Goal: Task Accomplishment & Management: Manage account settings

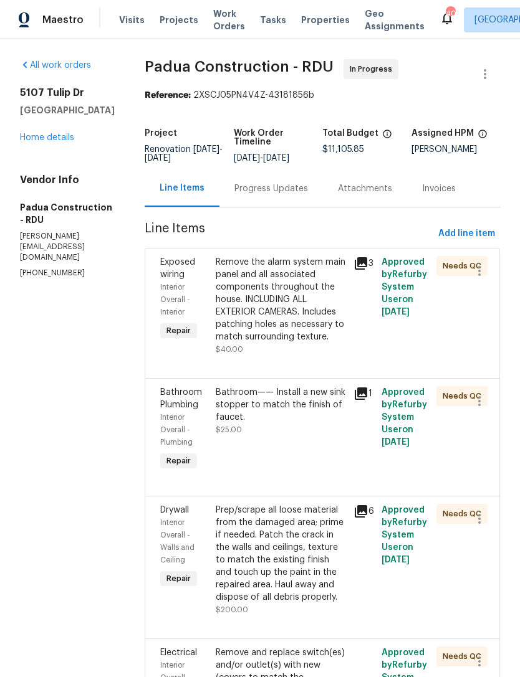
click at [53, 142] on link "Home details" at bounding box center [47, 137] width 54 height 9
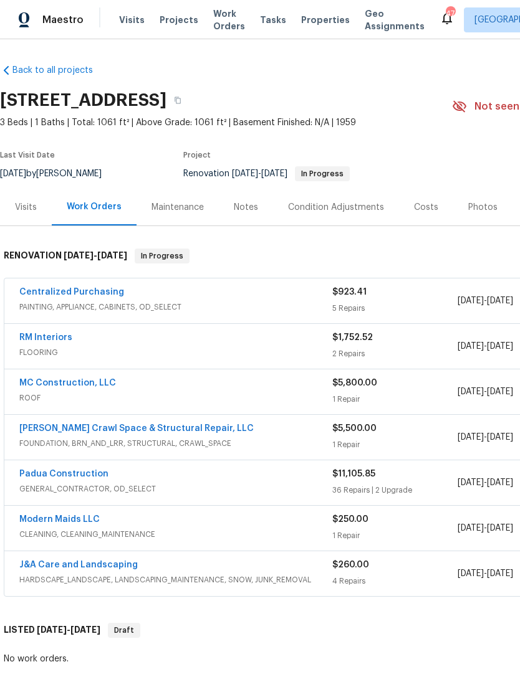
click at [56, 474] on link "Padua Construction" at bounding box center [63, 474] width 89 height 9
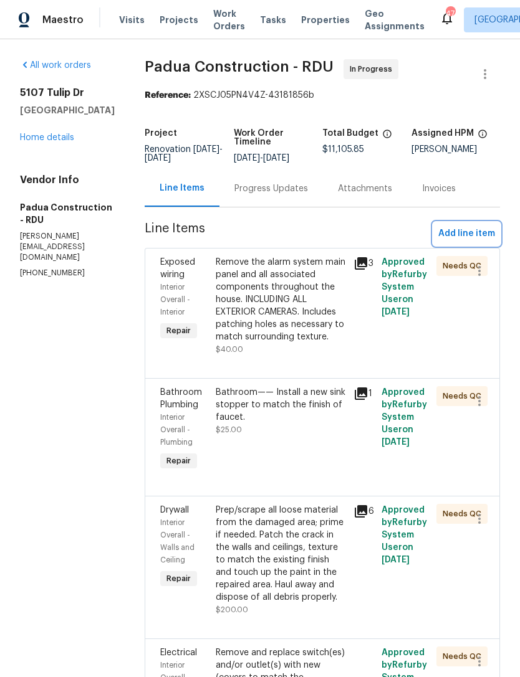
click at [458, 232] on span "Add line item" at bounding box center [466, 234] width 57 height 16
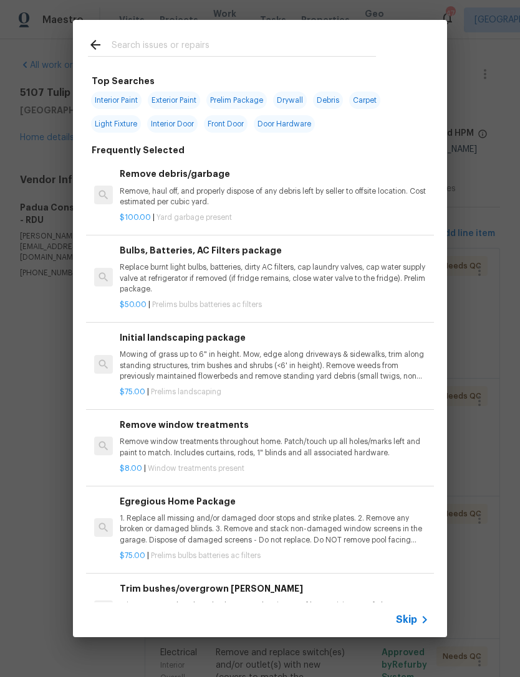
click at [192, 44] on input "text" at bounding box center [244, 46] width 264 height 19
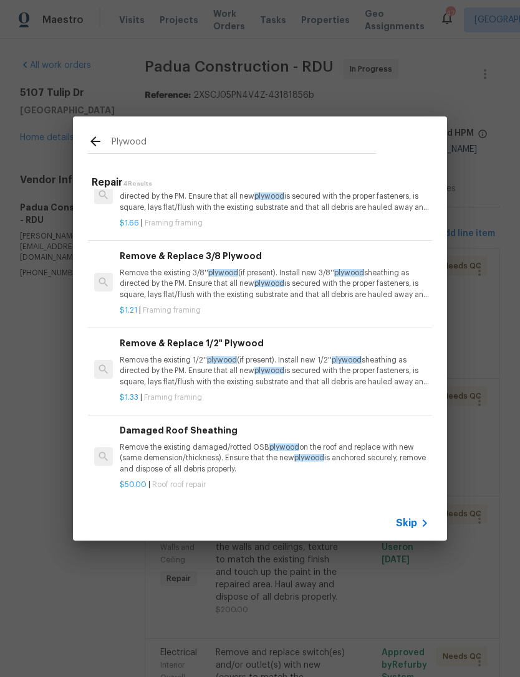
scroll to position [37, 0]
click at [190, 142] on input "Plywood" at bounding box center [244, 143] width 264 height 19
type input "P"
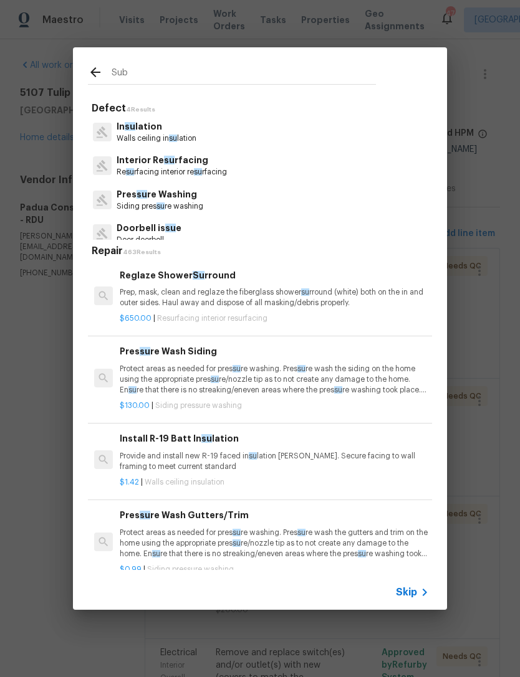
type input "Subf"
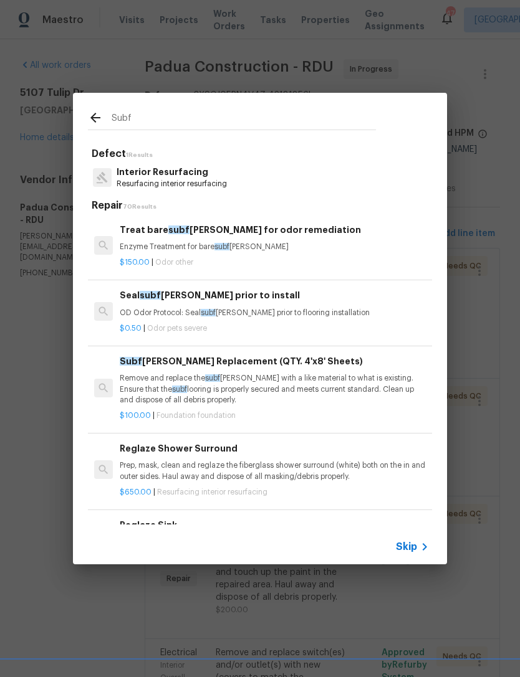
click at [299, 383] on p "Remove and replace the subf loor with a like material to what is existing. Ensu…" at bounding box center [274, 389] width 309 height 32
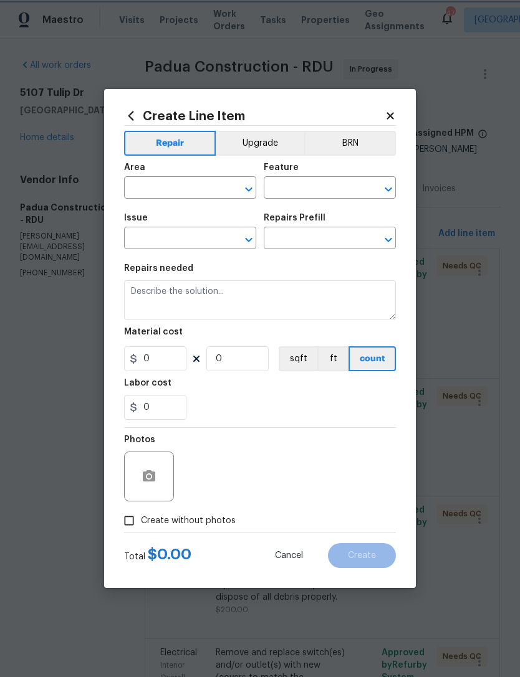
type input "Foundation"
type input "Subfloor Replacement (QTY. 4'x8' Sheets) $100.00"
type textarea "Remove and replace the subfloor with a like material to what is existing. Ensur…"
type input "100"
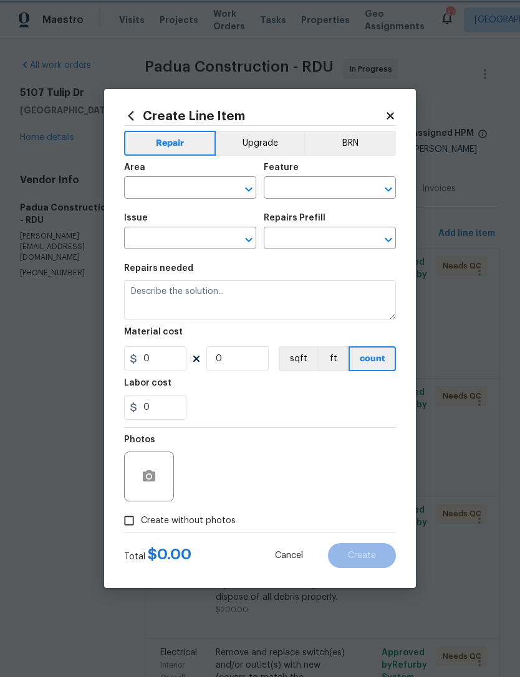
type input "1"
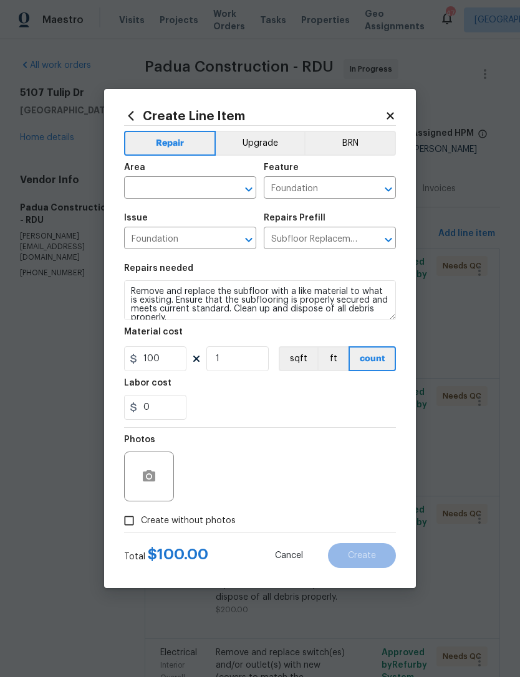
click at [400, 110] on div "Create Line Item Repair Upgrade BRN Area ​ Feature Foundation ​ Issue Foundatio…" at bounding box center [260, 338] width 312 height 499
click at [389, 112] on icon at bounding box center [389, 115] width 7 height 7
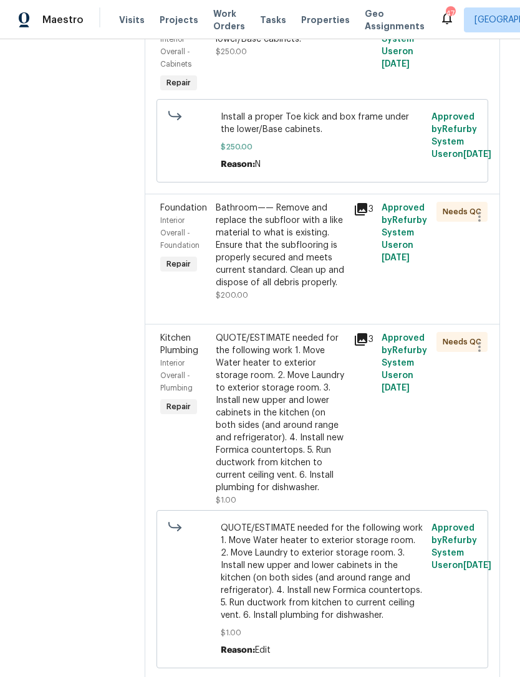
scroll to position [1149, 0]
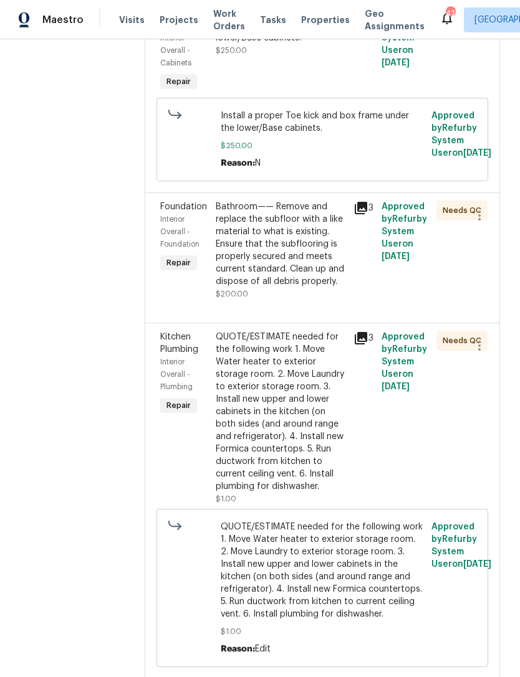
click at [323, 268] on div "Bathroom—— Remove and replace the subfloor with a like material to what is exis…" at bounding box center [281, 244] width 131 height 87
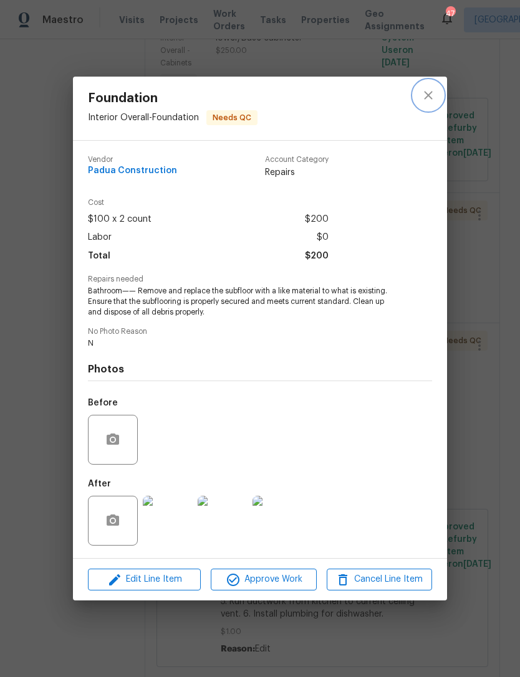
click at [426, 100] on icon "close" at bounding box center [428, 95] width 15 height 15
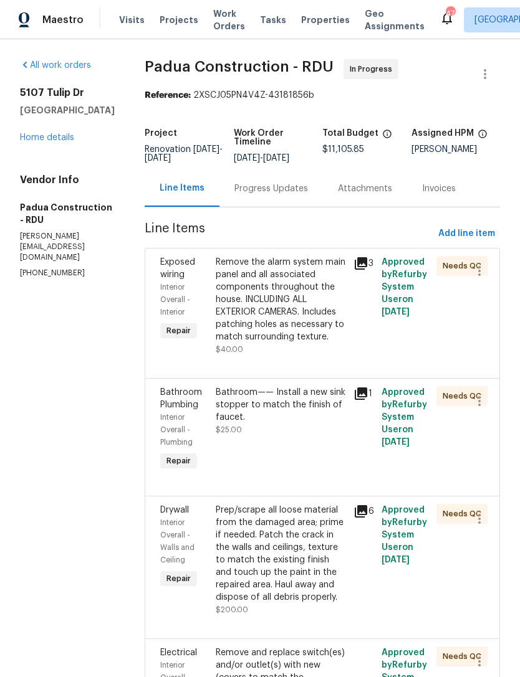
scroll to position [0, 0]
click at [471, 229] on span "Add line item" at bounding box center [466, 234] width 57 height 16
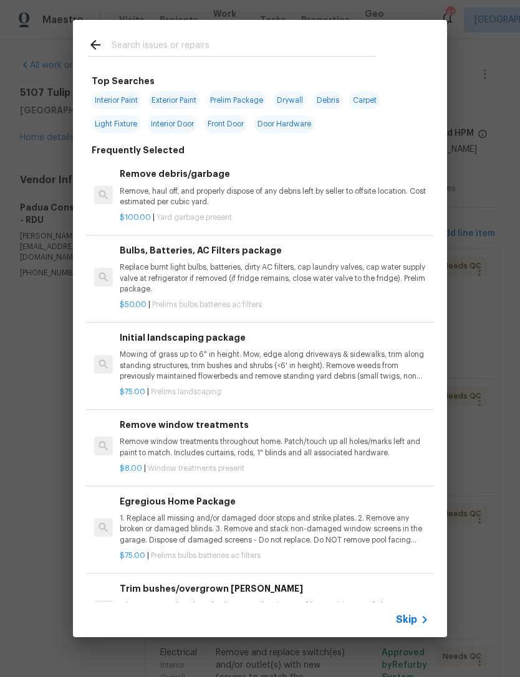
click at [177, 46] on input "text" at bounding box center [244, 46] width 264 height 19
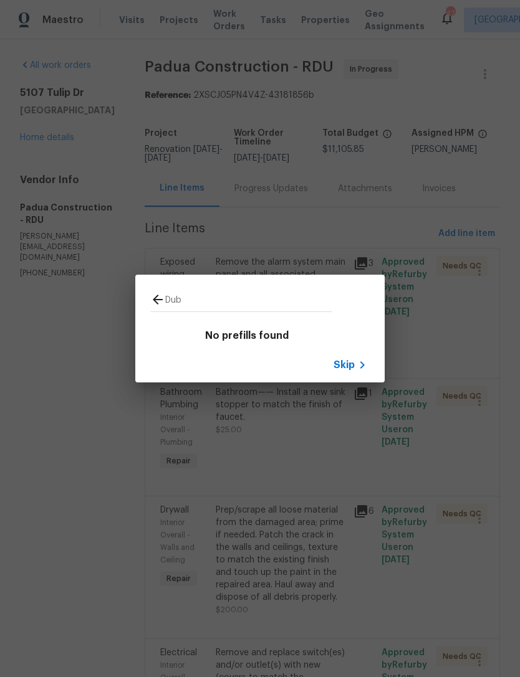
type input "Dubf"
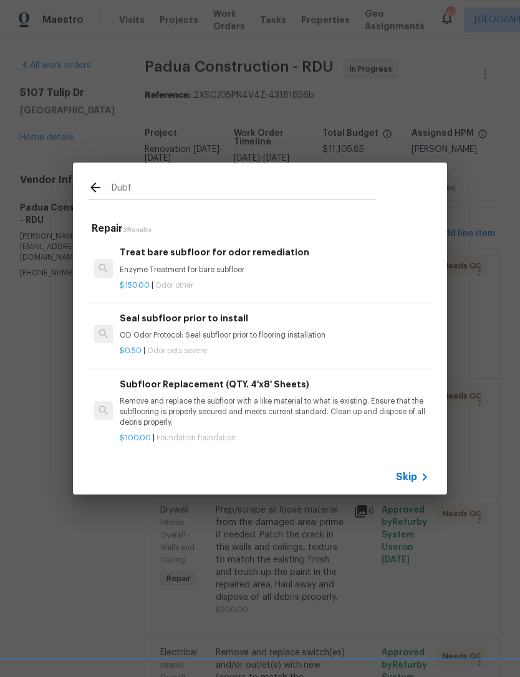
click at [317, 404] on p "Remove and replace the subfloor with a like material to what is existing. Ensur…" at bounding box center [274, 412] width 309 height 32
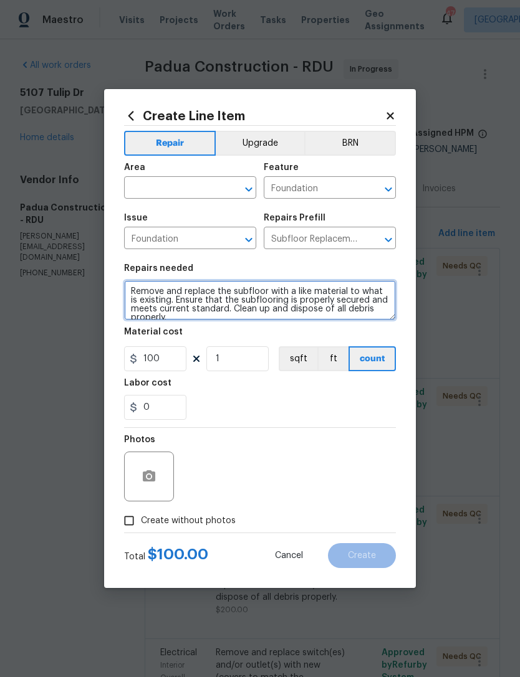
click at [140, 294] on textarea "Remove and replace the subfloor with a like material to what is existing. Ensur…" at bounding box center [260, 300] width 272 height 40
click at [139, 293] on textarea "Remove and replace the subfloor with a like material to what is existing. Ensur…" at bounding box center [260, 300] width 272 height 40
click at [141, 288] on textarea "Remove and replace the subfloor with a like material to what is existing. Ensur…" at bounding box center [260, 300] width 272 height 40
click at [222, 297] on textarea "Remove and replace the subfloor with a like material to what is existing. Ensur…" at bounding box center [260, 300] width 272 height 40
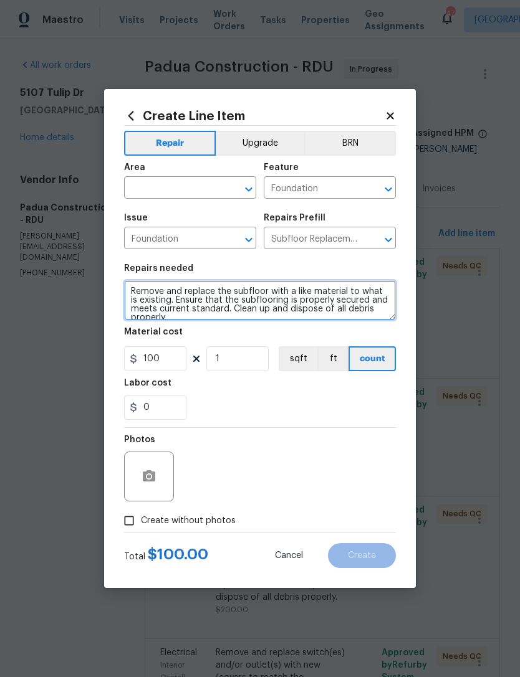
click at [227, 289] on textarea "Remove and replace the subfloor with a like material to what is existing. Ensur…" at bounding box center [260, 300] width 272 height 40
click at [231, 288] on textarea "Remove and replace the subfloor with a like material to what is existing. Ensur…" at bounding box center [260, 300] width 272 height 40
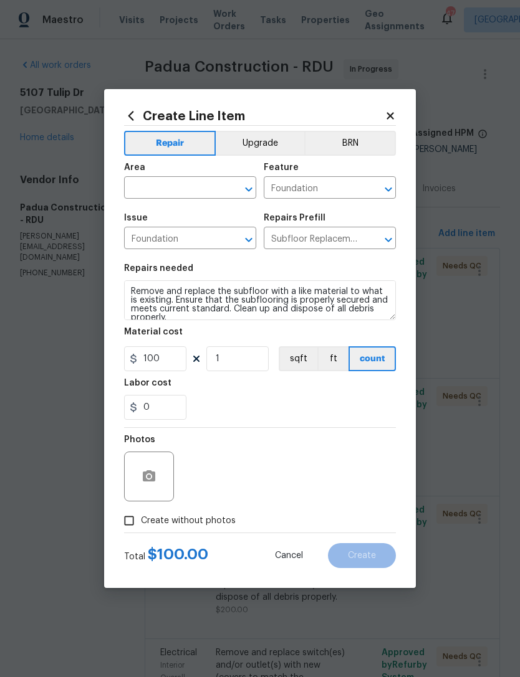
click at [264, 412] on div "0" at bounding box center [260, 407] width 272 height 25
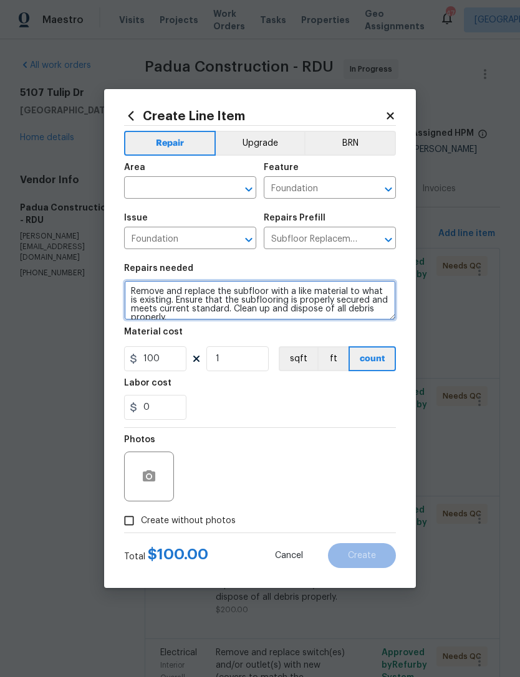
click at [231, 290] on textarea "Remove and replace the subfloor with a like material to what is existing. Ensur…" at bounding box center [260, 300] width 272 height 40
click at [131, 290] on textarea "Install a subfloor with a like material to what is existing. Ensure that the su…" at bounding box center [260, 300] width 272 height 40
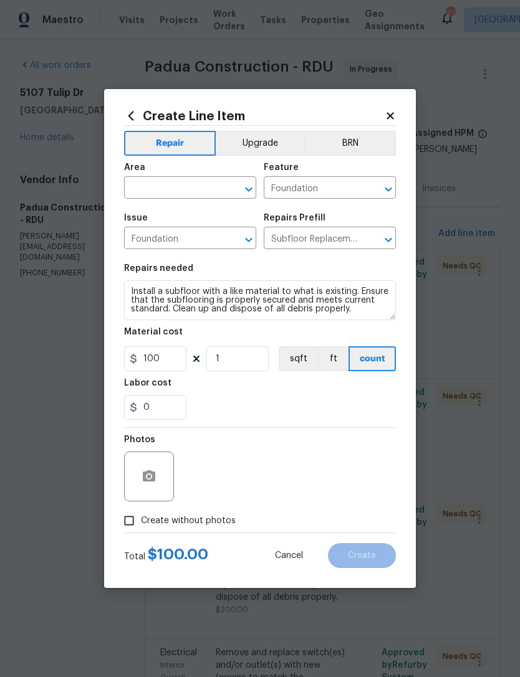
click at [247, 395] on div "Labor cost" at bounding box center [260, 387] width 272 height 16
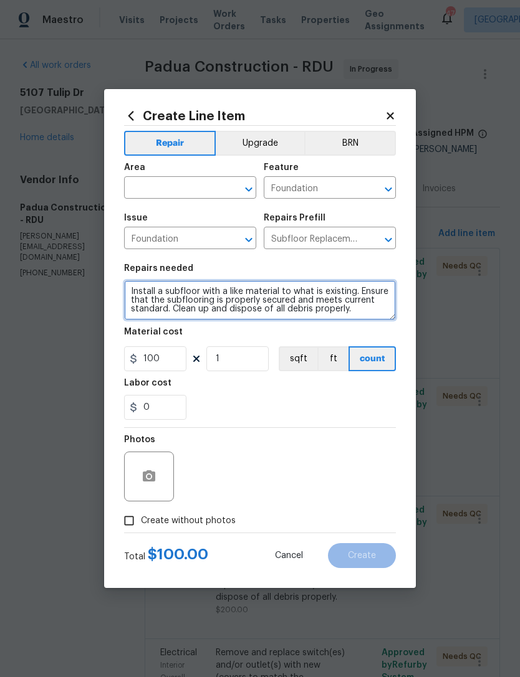
click at [128, 284] on textarea "Install a subfloor with a like material to what is existing. Ensure that the su…" at bounding box center [260, 300] width 272 height 40
click at [138, 285] on textarea "Install a subfloor with a like material to what is existing. Ensure that the su…" at bounding box center [260, 300] width 272 height 40
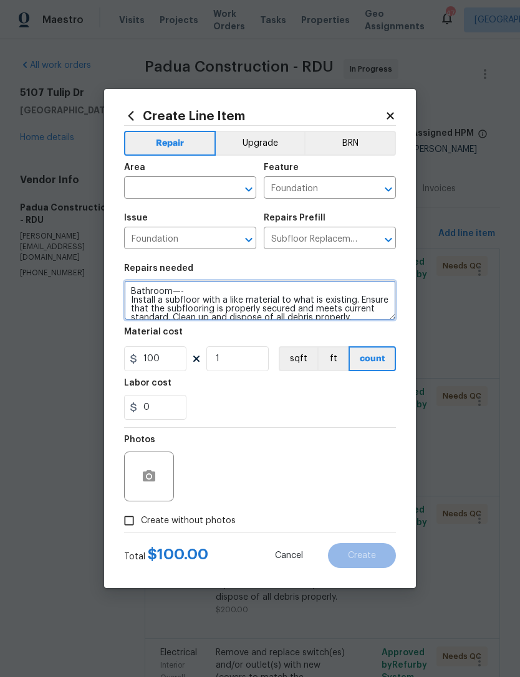
click at [168, 305] on textarea "Bathroom—- Install a subfloor with a like material to what is existing. Ensure …" at bounding box center [260, 300] width 272 height 40
click at [247, 300] on textarea "Bathroom—- Install a plywood subfloor with a like material to what is existing.…" at bounding box center [260, 300] width 272 height 40
click at [320, 297] on textarea "Bathroom—- Install a plywood subfloor over top the existing. Ensure that the su…" at bounding box center [260, 300] width 272 height 40
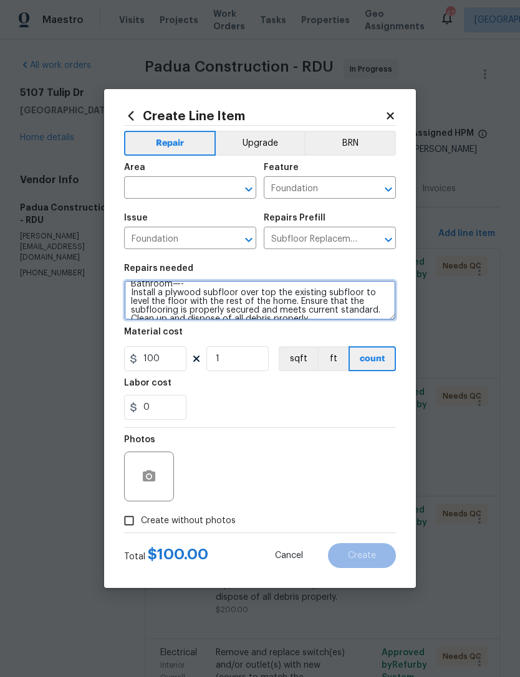
click at [161, 313] on textarea "Bathroom—- Install a plywood subfloor over top the existing subfloor to level t…" at bounding box center [260, 300] width 272 height 40
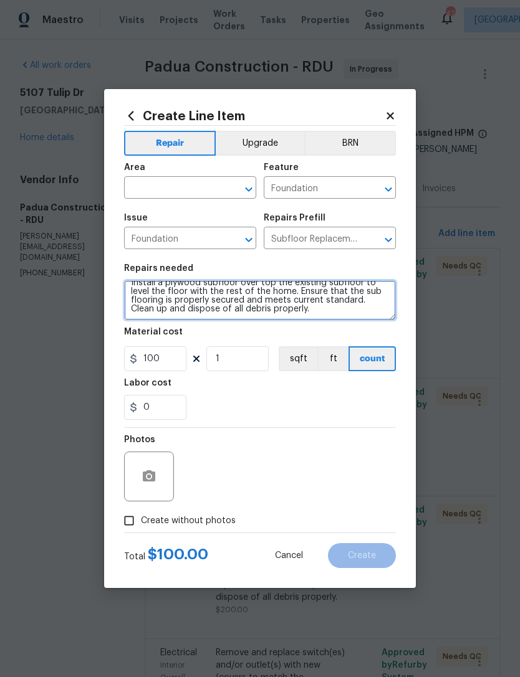
scroll to position [17, 0]
type textarea "Bathroom—- Install a plywood subfloor over top the existing subfloor to level t…"
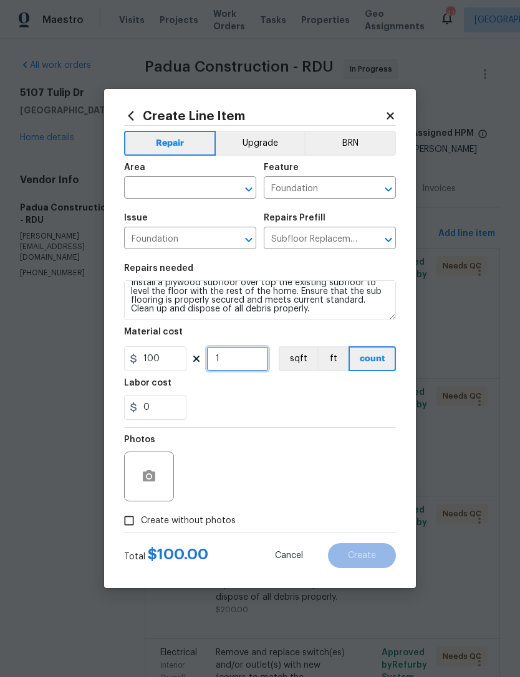
click at [241, 364] on input "1" at bounding box center [237, 358] width 62 height 25
type input "2"
click at [181, 185] on input "text" at bounding box center [172, 188] width 97 height 19
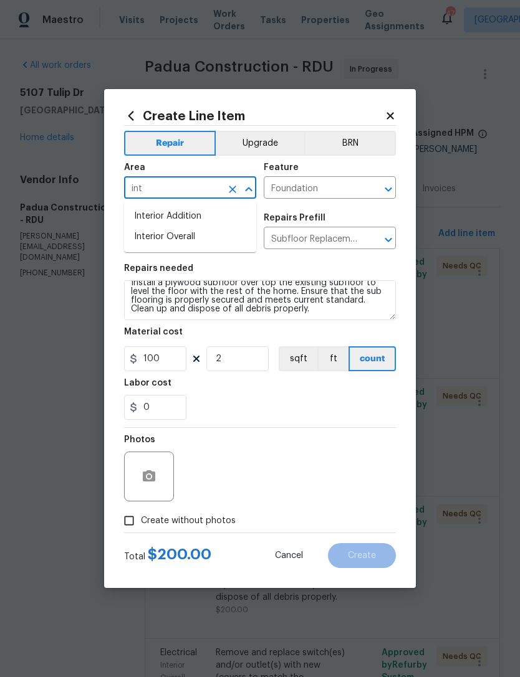
click at [193, 239] on li "Interior Overall" at bounding box center [190, 237] width 132 height 21
type input "Interior Overall"
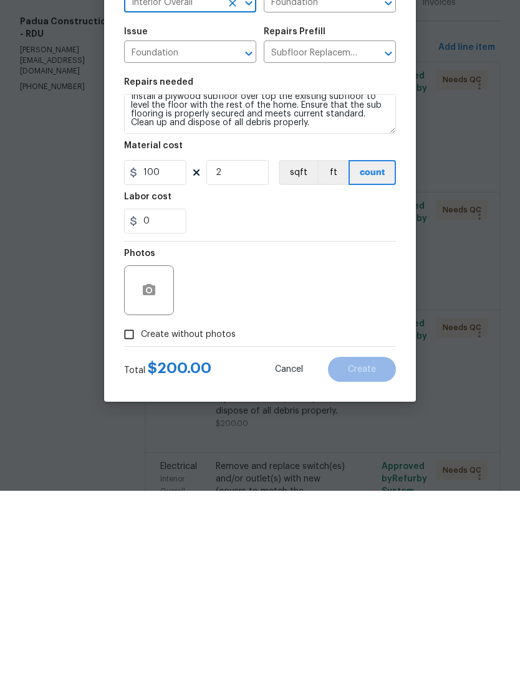
click at [138, 509] on input "Create without photos" at bounding box center [129, 521] width 24 height 24
checkbox input "true"
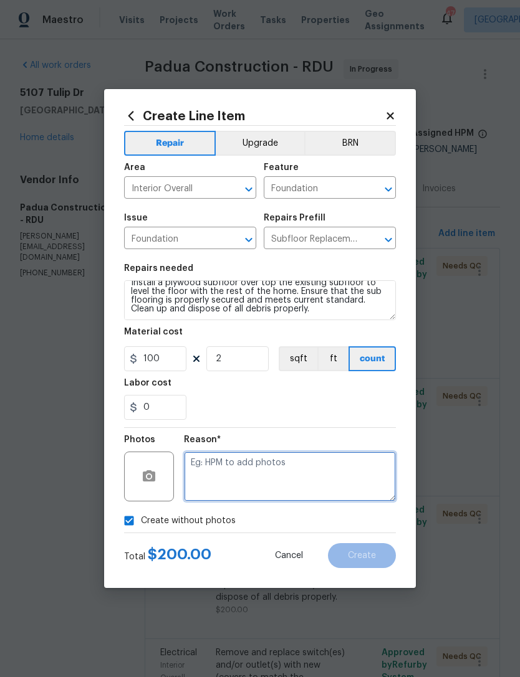
click at [327, 467] on textarea at bounding box center [290, 477] width 212 height 50
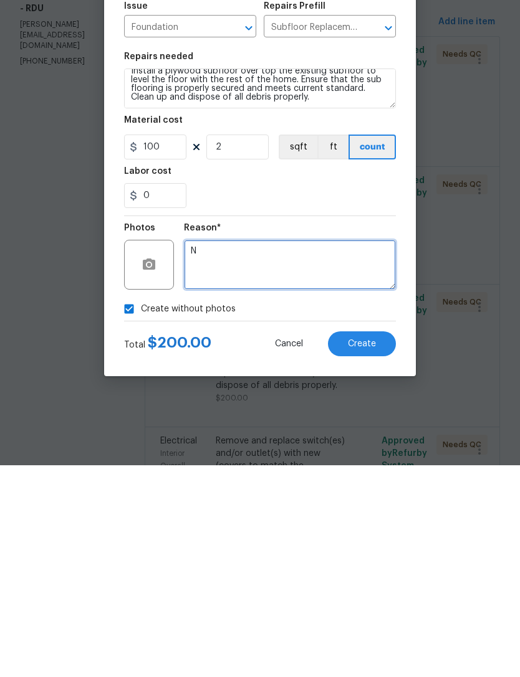
type textarea "N"
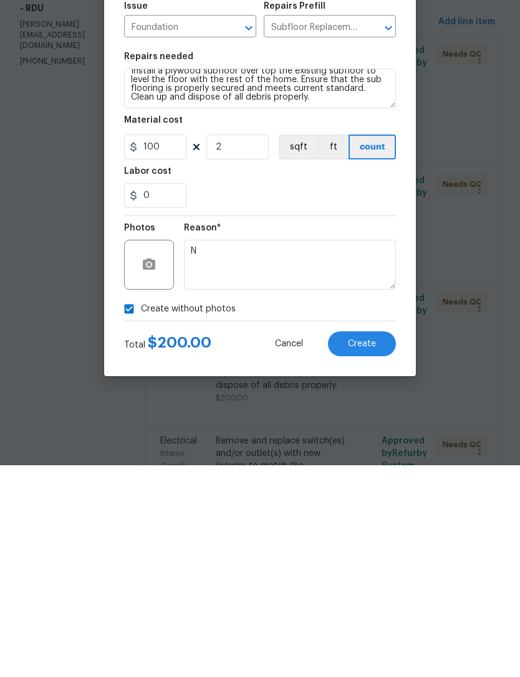
click at [365, 552] on span "Create" at bounding box center [362, 556] width 28 height 9
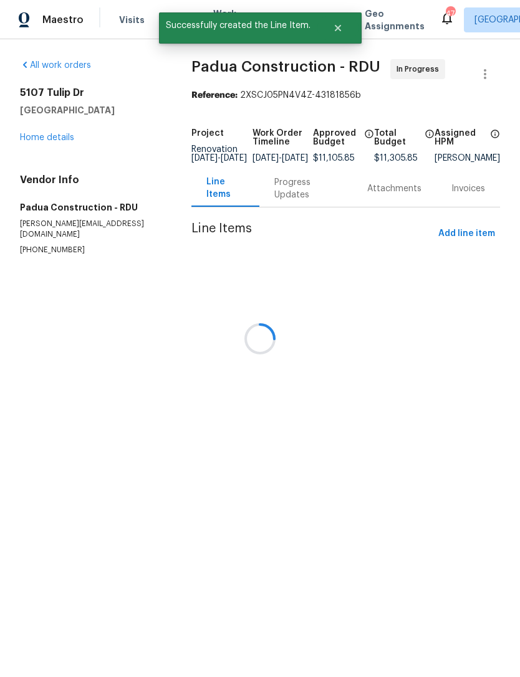
scroll to position [0, 0]
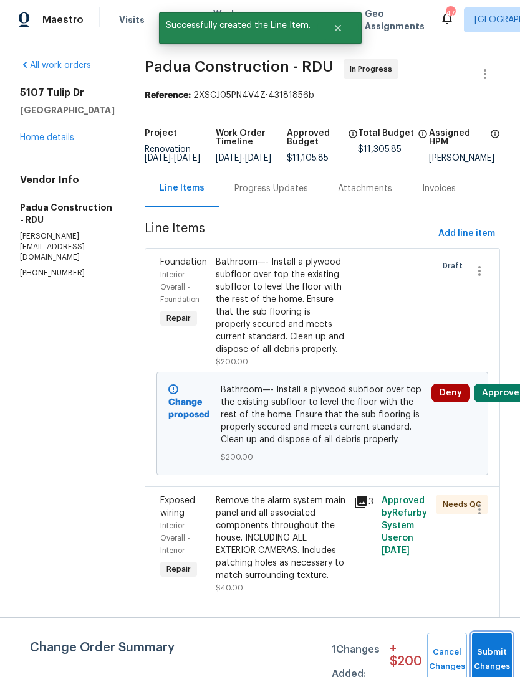
click at [498, 653] on button "Submit Changes" at bounding box center [492, 660] width 40 height 54
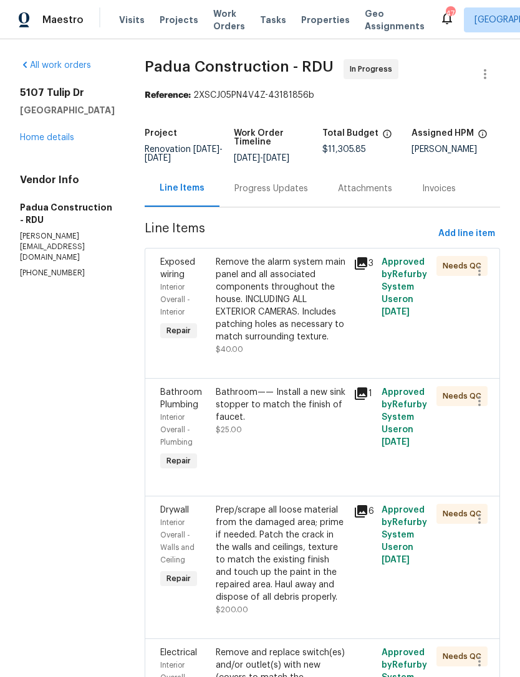
click at [41, 142] on link "Home details" at bounding box center [47, 137] width 54 height 9
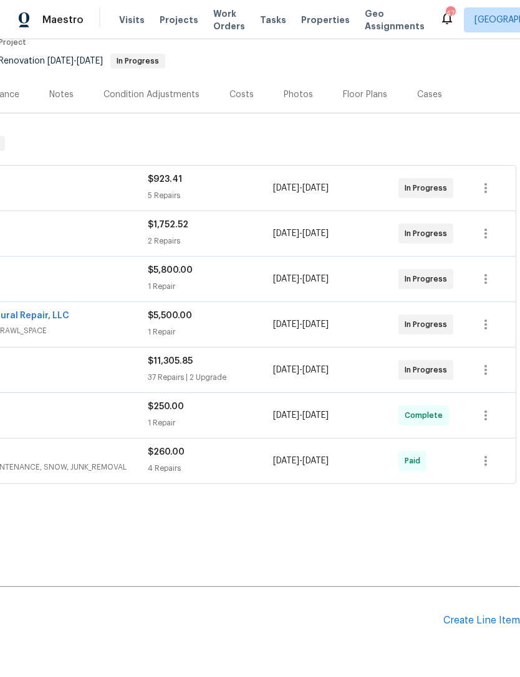
scroll to position [113, 184]
click at [490, 371] on icon "button" at bounding box center [485, 370] width 15 height 15
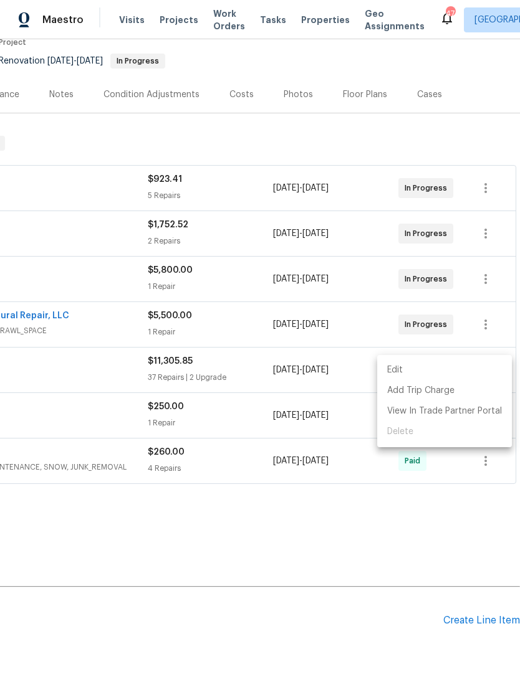
click at [390, 372] on li "Edit" at bounding box center [444, 370] width 135 height 21
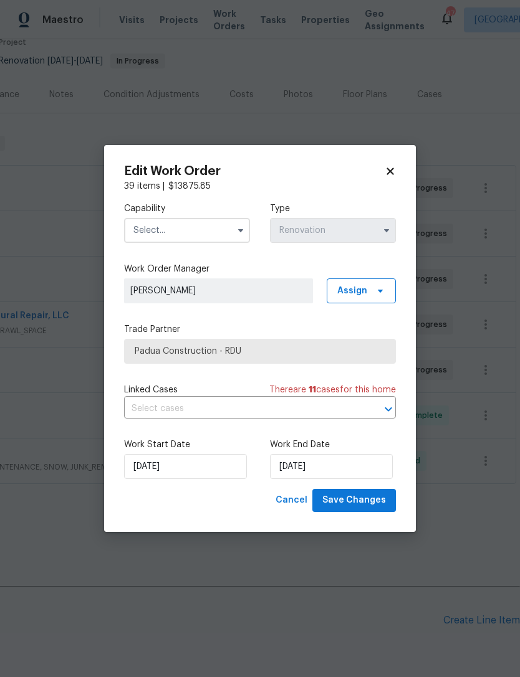
click at [174, 220] on input "text" at bounding box center [187, 230] width 126 height 25
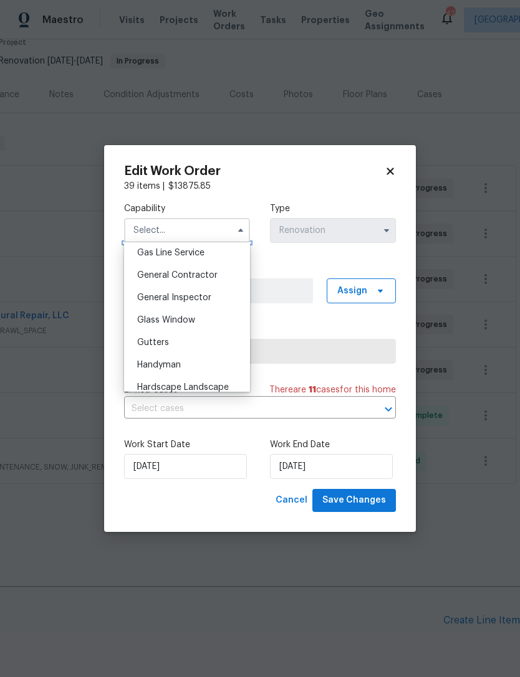
scroll to position [576, 0]
click at [212, 272] on span "General Contractor" at bounding box center [177, 276] width 80 height 9
type input "General Contractor"
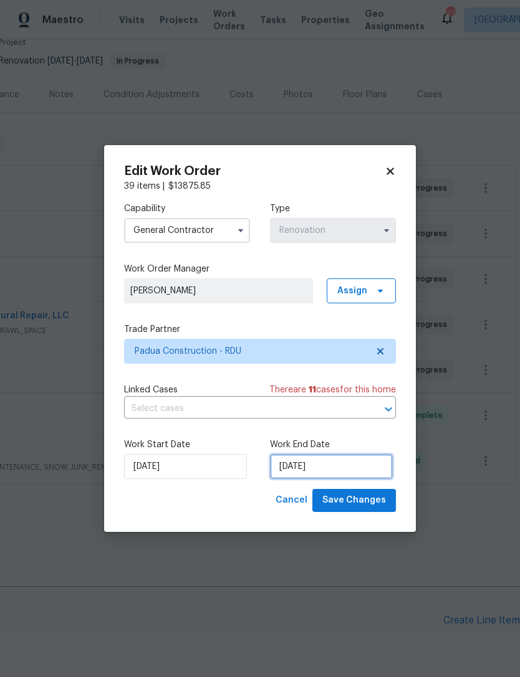
click at [322, 463] on input "9/3/2025" at bounding box center [331, 466] width 123 height 25
select select "8"
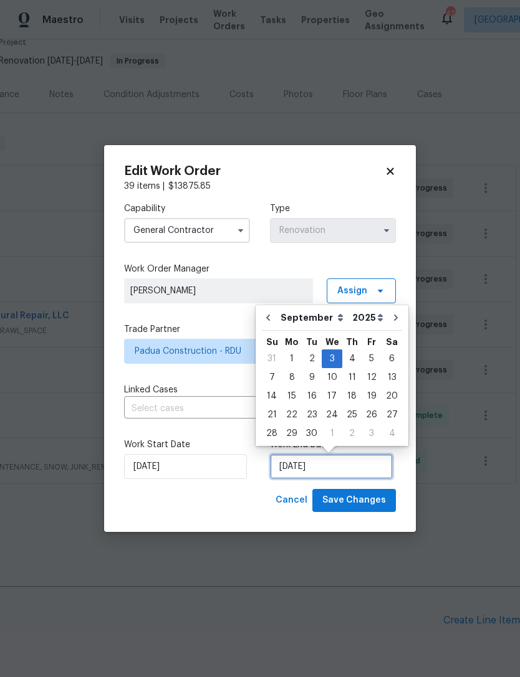
scroll to position [23, 0]
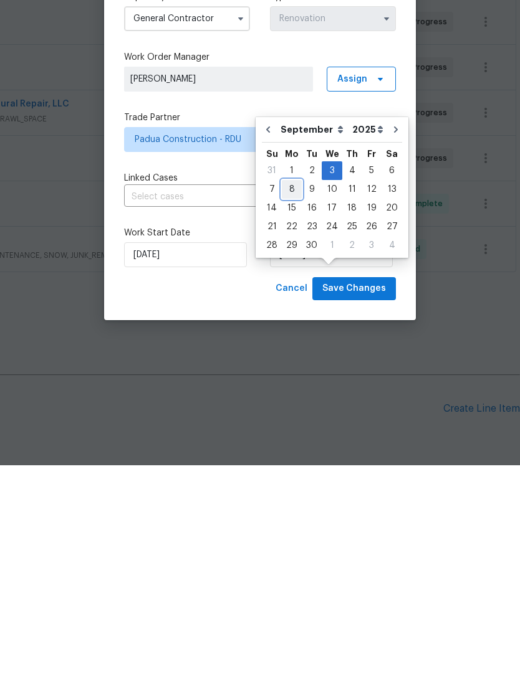
click at [294, 393] on div "8" at bounding box center [292, 401] width 20 height 17
type input "9/8/2025"
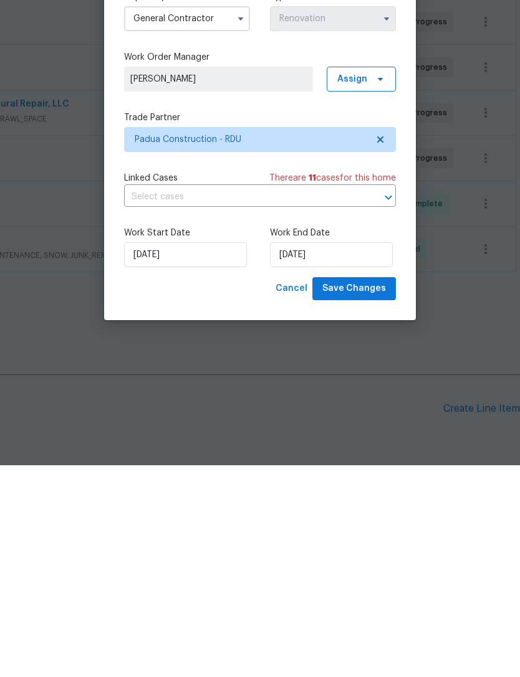
scroll to position [40, 0]
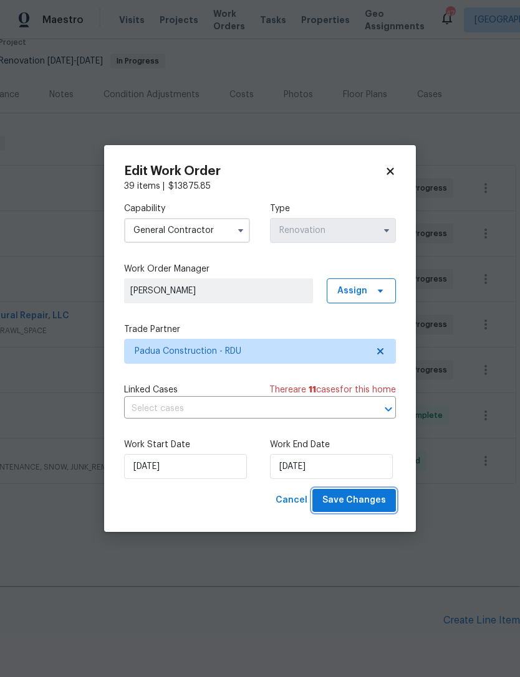
click at [368, 497] on span "Save Changes" at bounding box center [354, 501] width 64 height 16
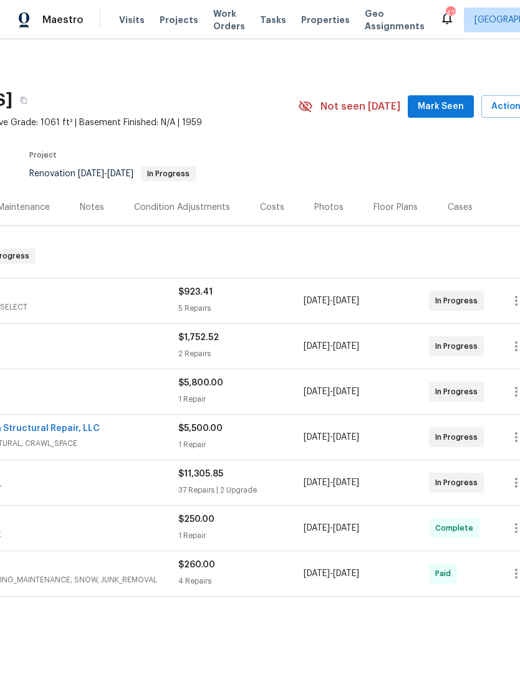
scroll to position [0, 155]
click at [437, 99] on span "Mark Seen" at bounding box center [439, 107] width 46 height 16
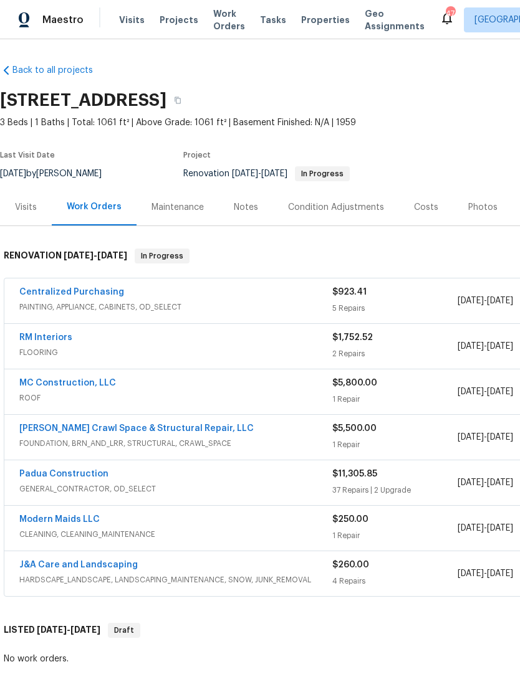
scroll to position [0, 0]
click at [244, 201] on div "Notes" at bounding box center [246, 207] width 24 height 12
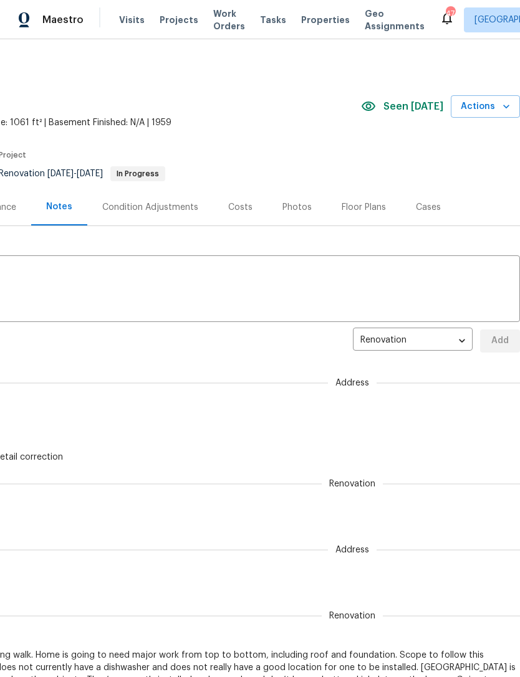
scroll to position [0, 184]
click at [247, 204] on div "Costs" at bounding box center [240, 207] width 54 height 37
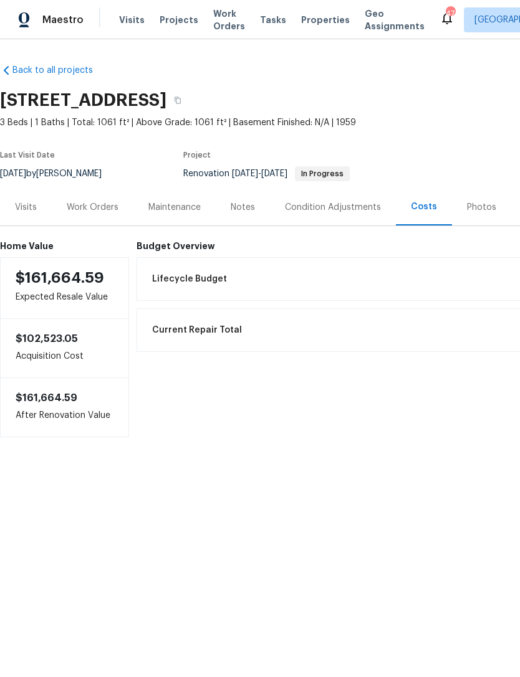
click at [92, 209] on div "Work Orders" at bounding box center [93, 207] width 52 height 12
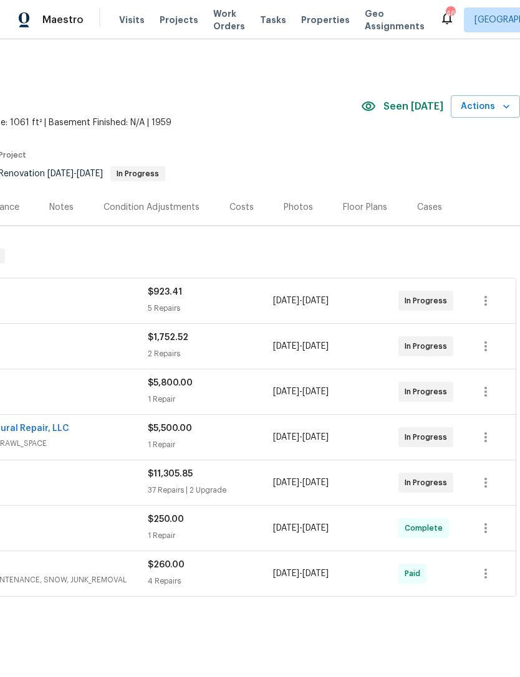
scroll to position [0, 184]
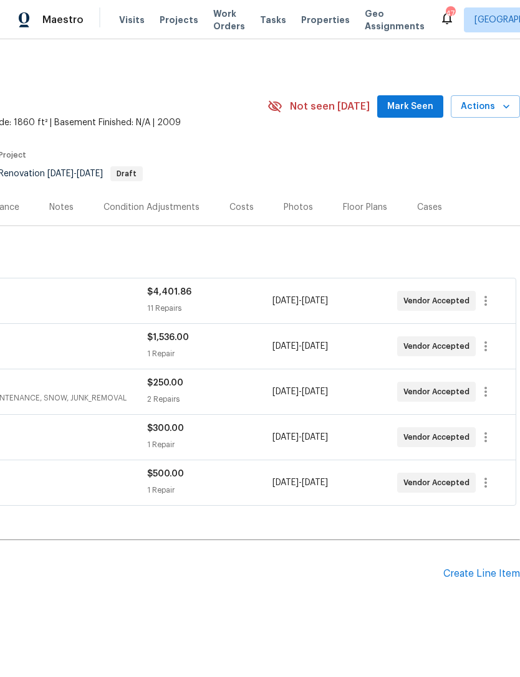
scroll to position [0, 184]
click at [413, 103] on span "Mark Seen" at bounding box center [410, 107] width 46 height 16
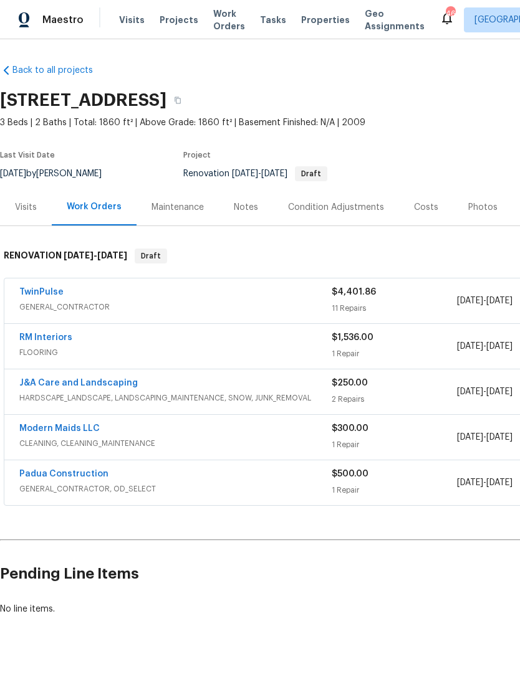
scroll to position [0, 0]
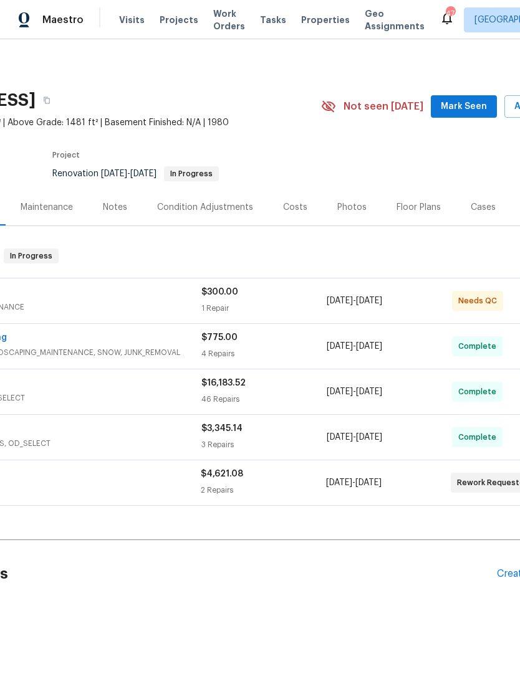
scroll to position [0, 166]
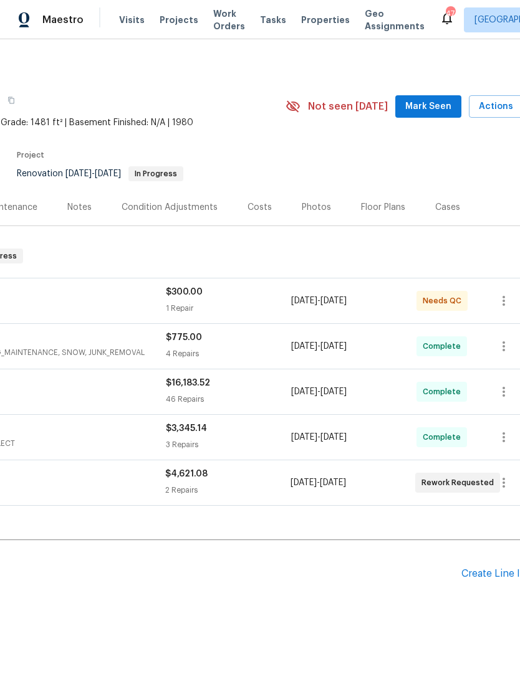
click at [439, 102] on span "Mark Seen" at bounding box center [428, 107] width 46 height 16
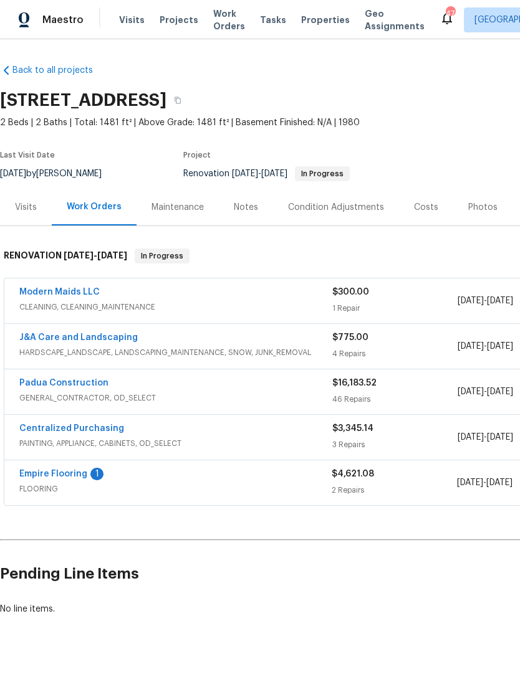
scroll to position [0, 0]
click at [74, 470] on link "Empire Flooring" at bounding box center [53, 474] width 68 height 9
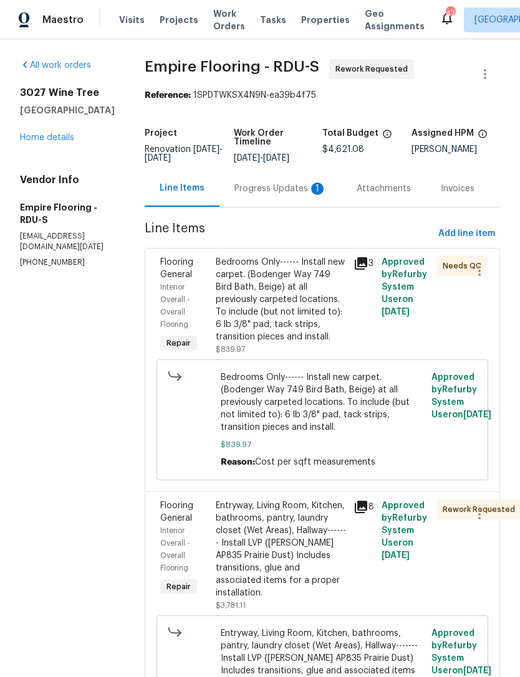
click at [280, 195] on div "Progress Updates 1" at bounding box center [280, 189] width 92 height 12
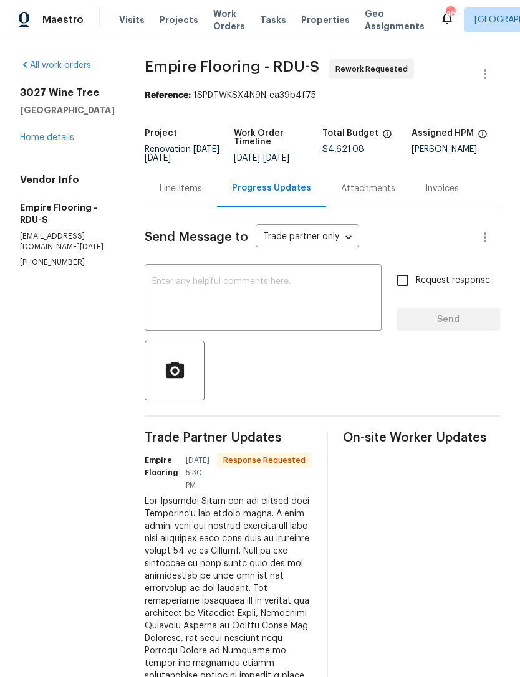
click at [252, 298] on textarea at bounding box center [263, 299] width 222 height 44
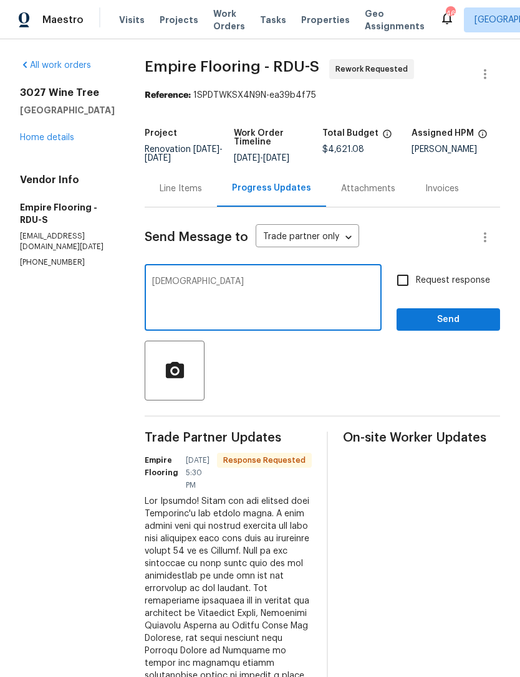
type textarea "Y"
type textarea "Thank you. I will add a line item for the additional demo"
click at [404, 285] on input "Request response" at bounding box center [402, 280] width 26 height 26
checkbox input "true"
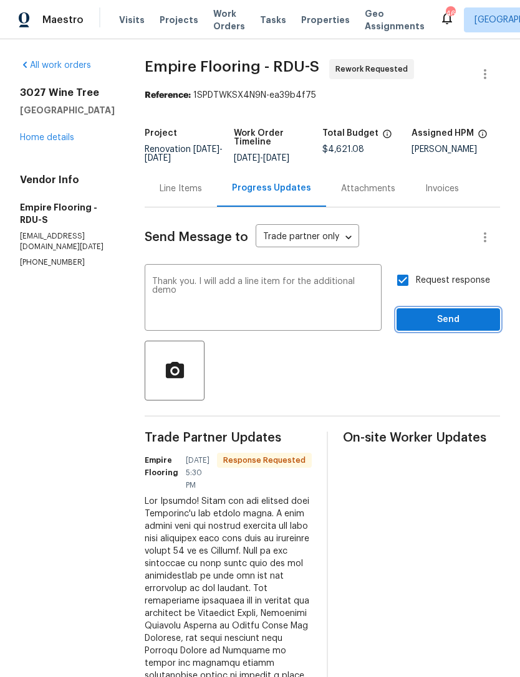
click at [455, 325] on span "Send" at bounding box center [448, 320] width 84 height 16
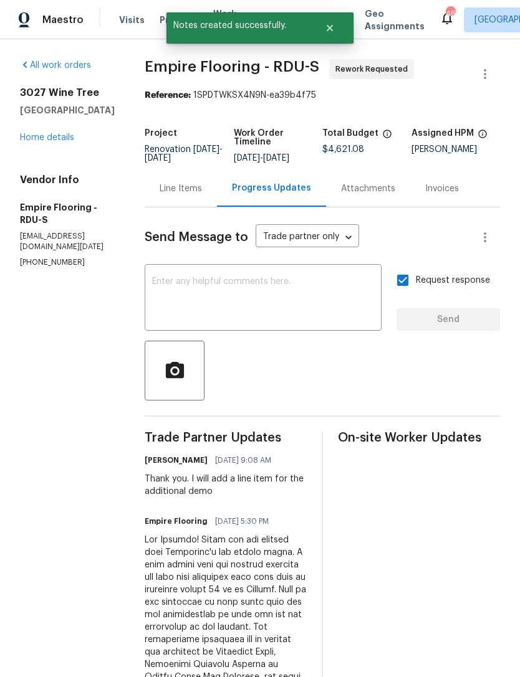
click at [188, 195] on div "Line Items" at bounding box center [181, 189] width 42 height 12
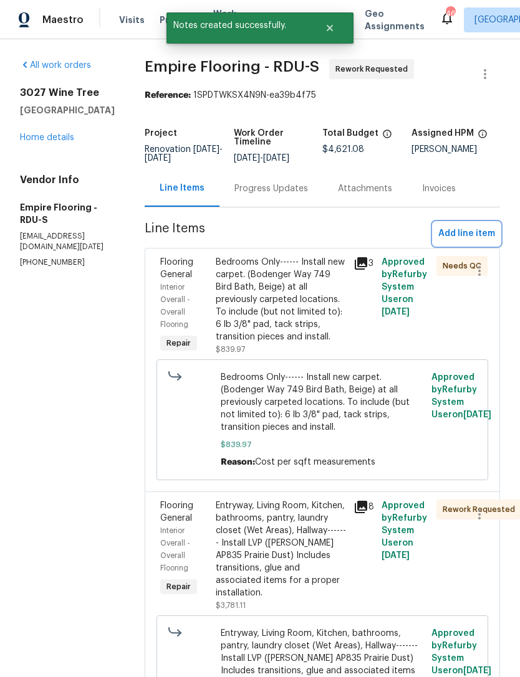
click at [460, 241] on span "Add line item" at bounding box center [466, 234] width 57 height 16
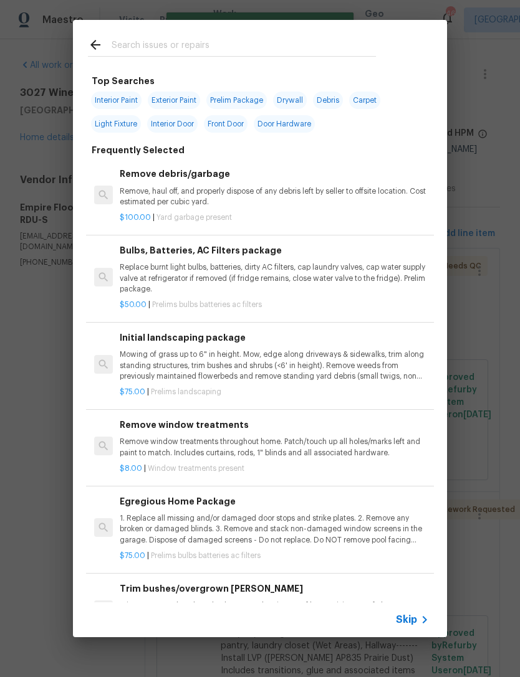
click at [146, 41] on input "text" at bounding box center [244, 46] width 264 height 19
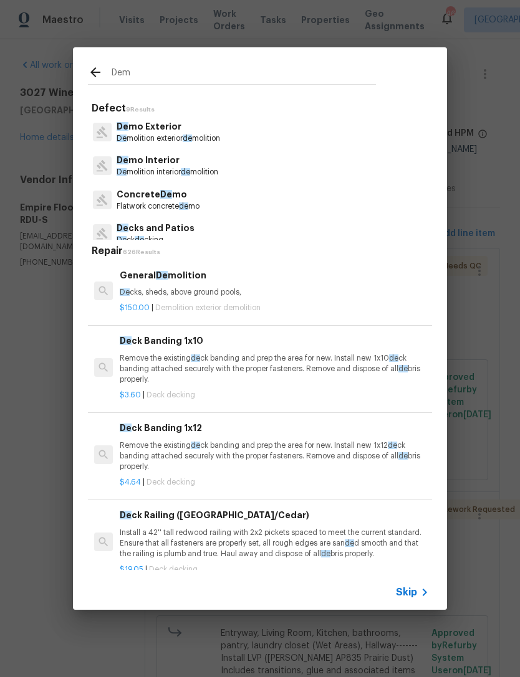
type input "Demo"
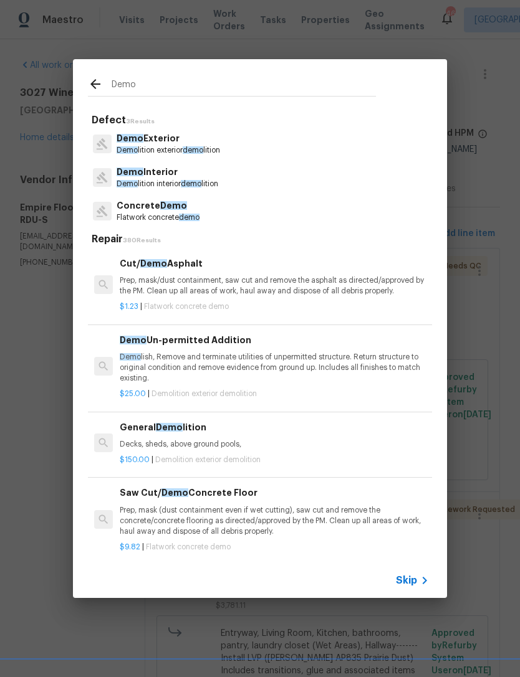
click at [184, 174] on p "Demo Interior" at bounding box center [168, 172] width 102 height 13
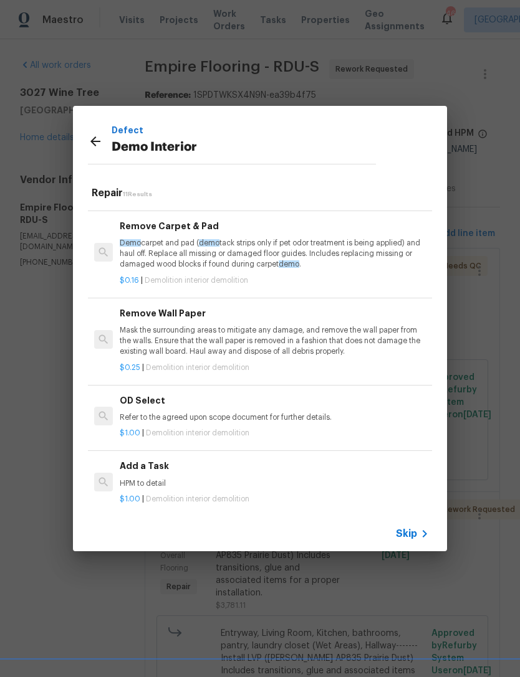
scroll to position [580, 0]
click at [143, 460] on h6 "Add a Task" at bounding box center [274, 467] width 309 height 14
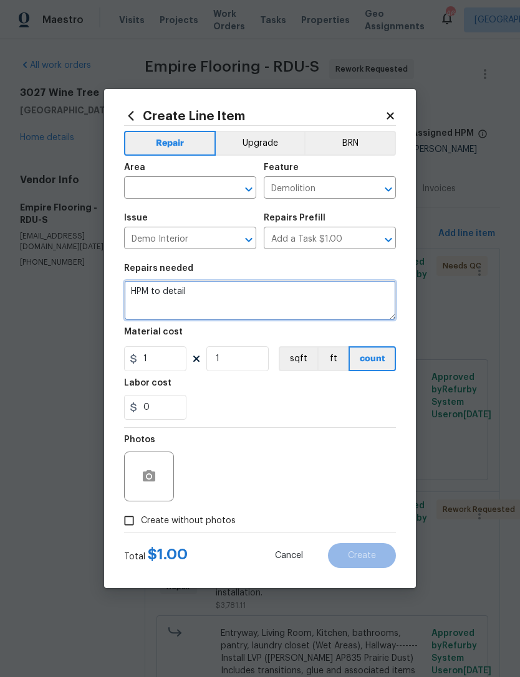
click at [150, 290] on textarea "HPM to detail" at bounding box center [260, 300] width 272 height 40
click at [147, 290] on textarea "HPM to detail" at bounding box center [260, 300] width 272 height 40
type textarea "Additional flooring demo costs."
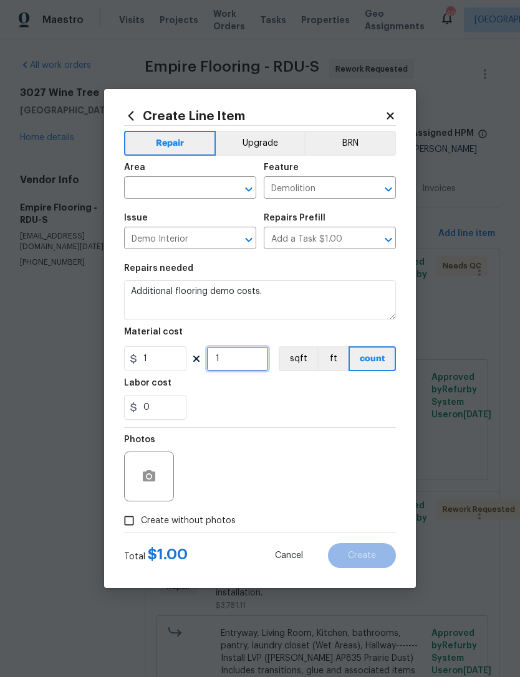
click at [239, 361] on input "1" at bounding box center [237, 358] width 62 height 25
type input "0"
click at [161, 360] on input "1" at bounding box center [155, 358] width 62 height 25
click at [235, 368] on input "0" at bounding box center [237, 358] width 62 height 25
type input "777.3"
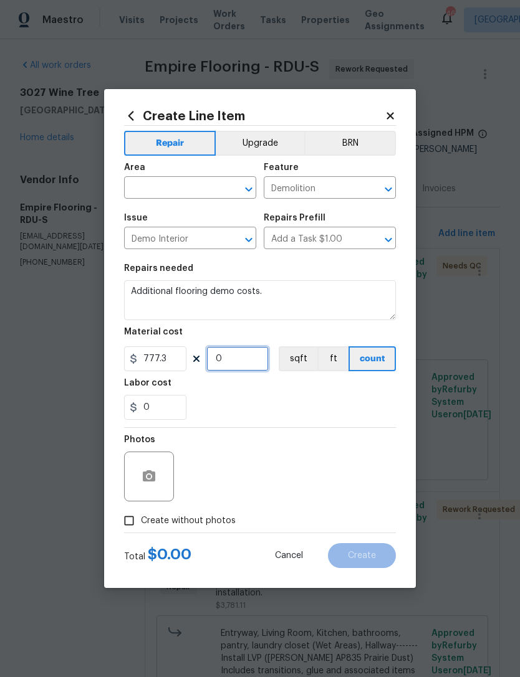
click at [246, 365] on input "0" at bounding box center [237, 358] width 62 height 25
type input "1"
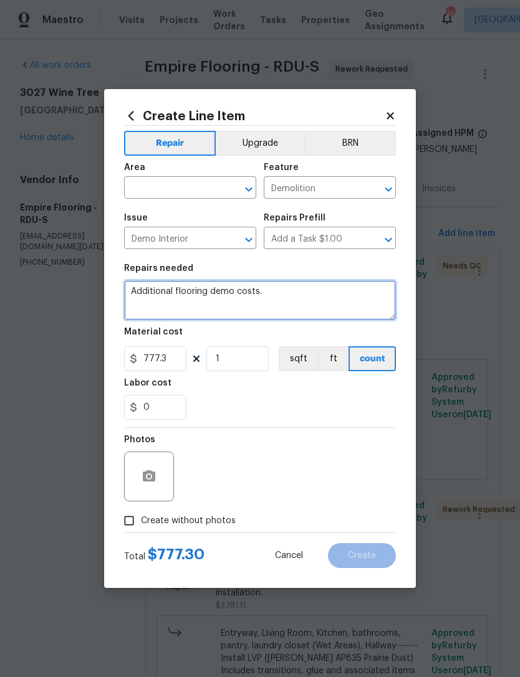
click at [272, 293] on textarea "Additional flooring demo costs." at bounding box center [260, 300] width 272 height 40
click at [231, 298] on textarea "Additional flooring demo costs." at bounding box center [260, 300] width 272 height 40
click at [234, 290] on textarea "Additional flooring demo costs." at bounding box center [260, 300] width 272 height 40
type textarea "Additional flooring demo and repair subfloor costs."
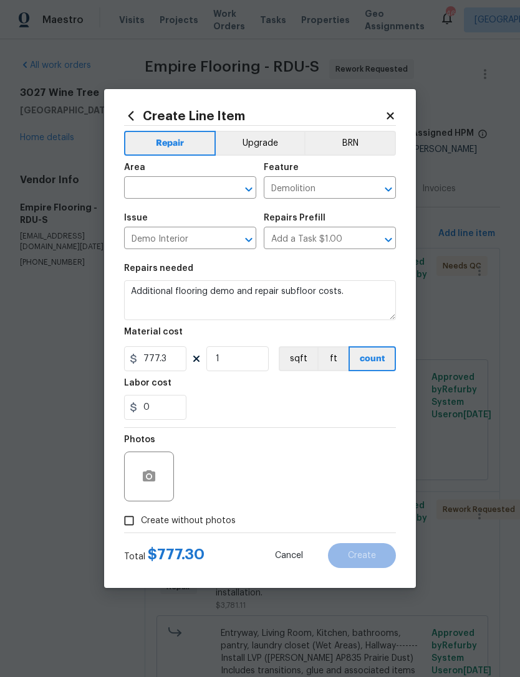
click at [189, 191] on input "text" at bounding box center [172, 188] width 97 height 19
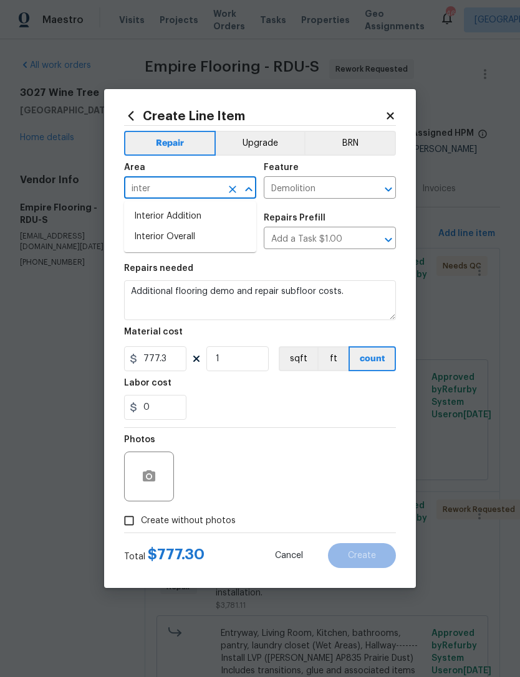
click at [188, 239] on li "Interior Overall" at bounding box center [190, 237] width 132 height 21
type input "Interior Overall"
click at [274, 414] on div "0" at bounding box center [260, 407] width 272 height 25
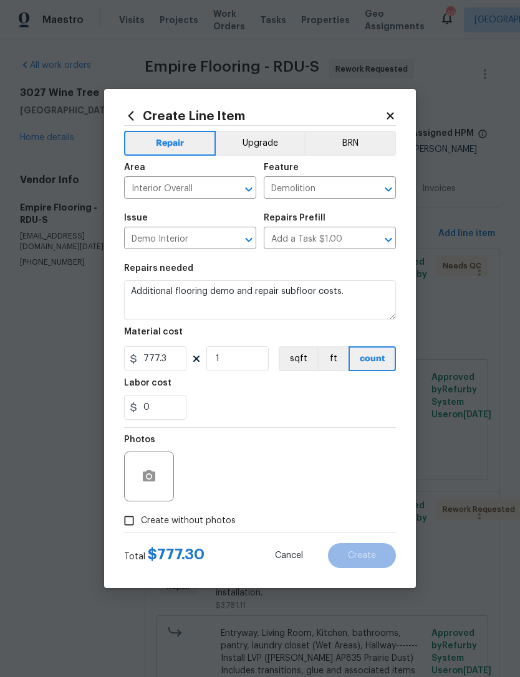
click at [131, 522] on input "Create without photos" at bounding box center [129, 521] width 24 height 24
checkbox input "true"
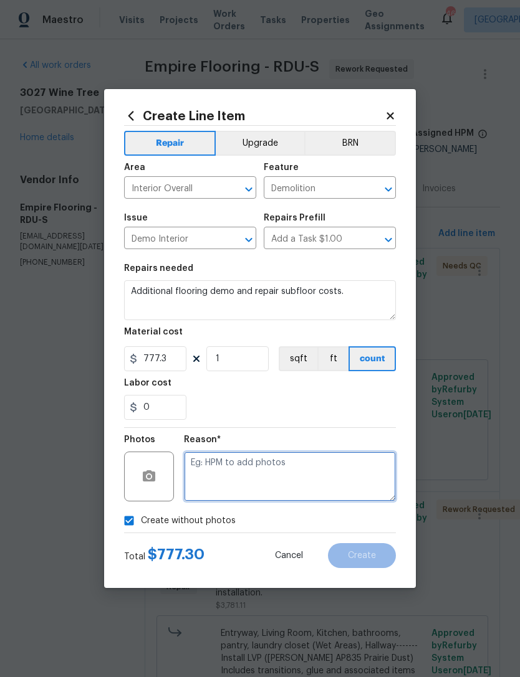
click at [285, 477] on textarea at bounding box center [290, 477] width 212 height 50
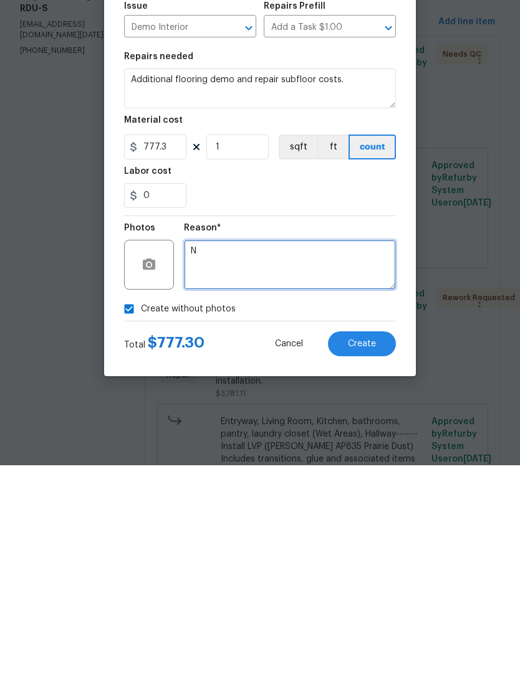
type textarea "N"
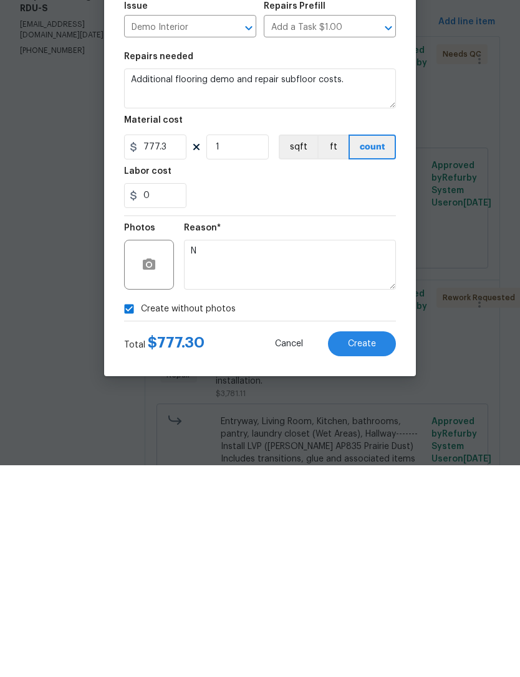
click at [366, 552] on span "Create" at bounding box center [362, 556] width 28 height 9
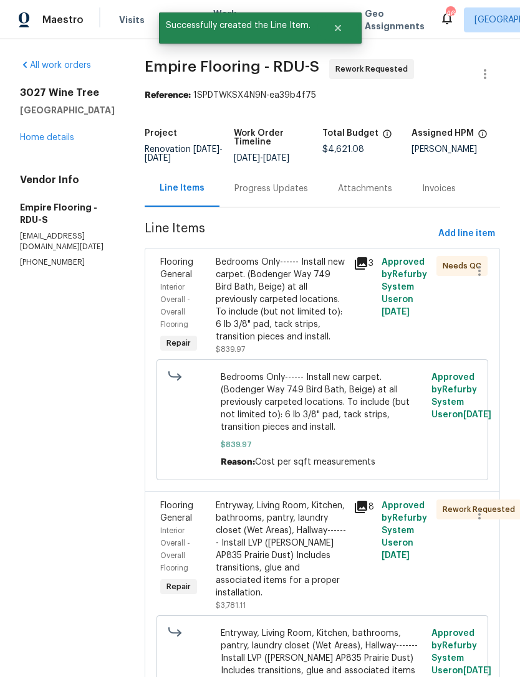
scroll to position [0, 0]
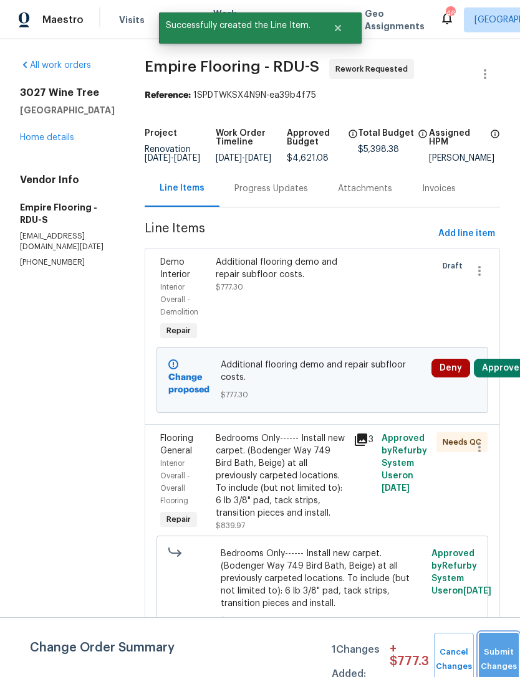
click at [495, 651] on button "Submit Changes" at bounding box center [499, 660] width 40 height 54
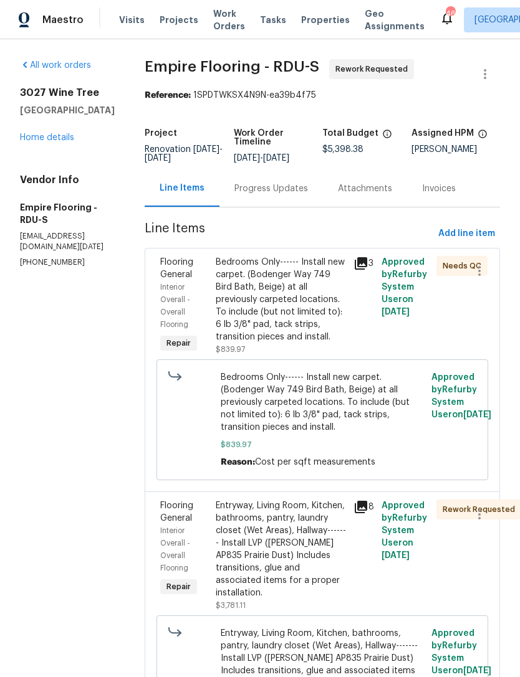
click at [286, 195] on div "Progress Updates" at bounding box center [271, 189] width 74 height 12
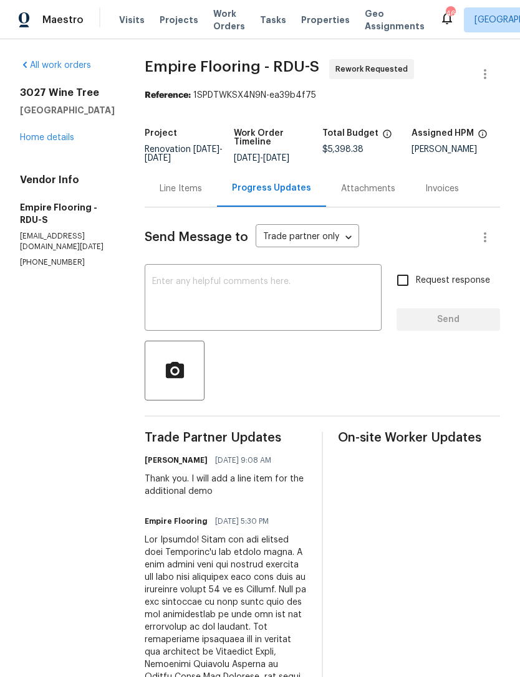
click at [55, 135] on link "Home details" at bounding box center [47, 137] width 54 height 9
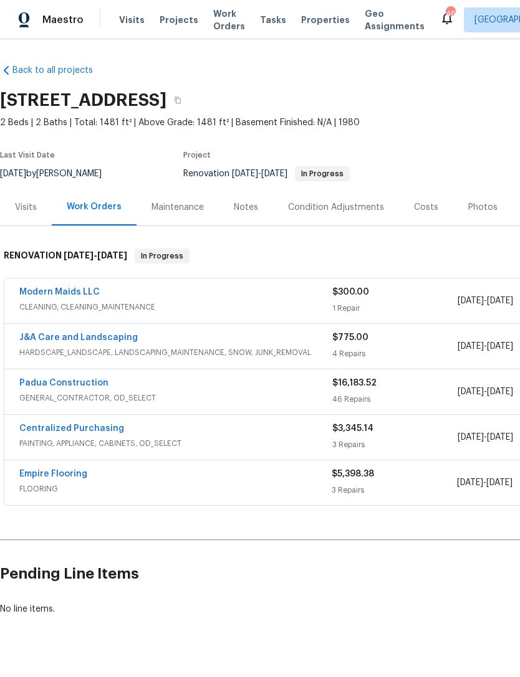
click at [70, 294] on link "Modern Maids LLC" at bounding box center [59, 292] width 80 height 9
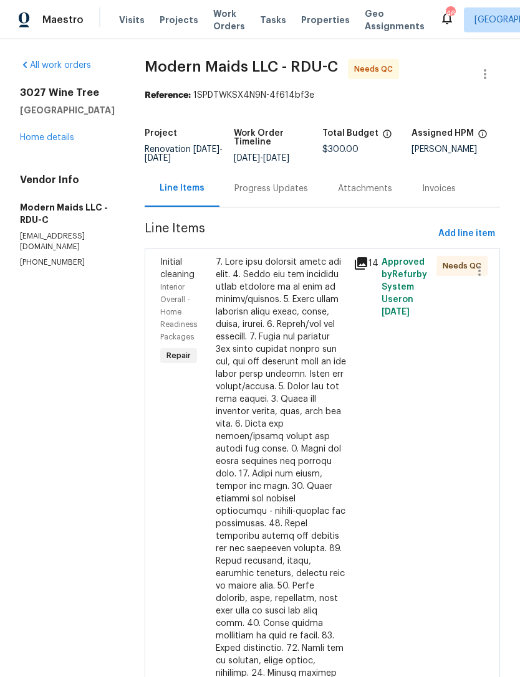
click at [315, 445] on div at bounding box center [281, 555] width 131 height 598
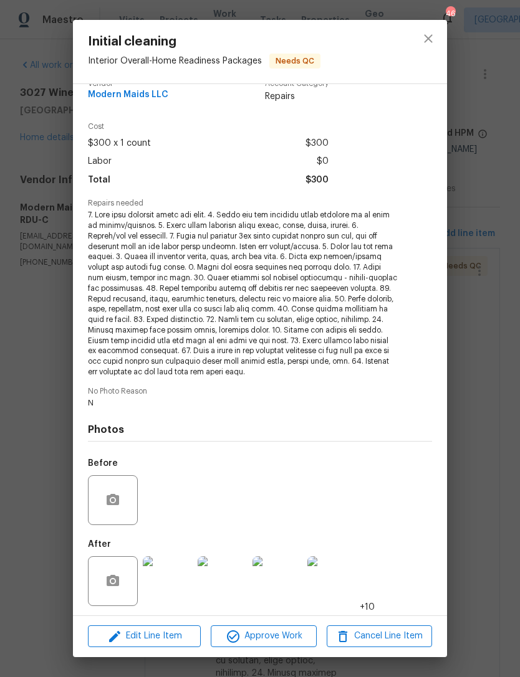
scroll to position [19, 0]
click at [169, 588] on img at bounding box center [168, 582] width 50 height 50
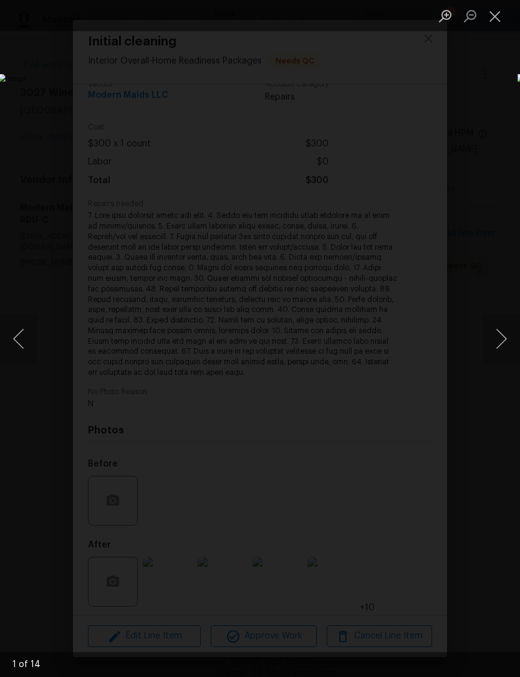
click at [508, 333] on button "Next image" at bounding box center [500, 339] width 37 height 50
click at [508, 330] on button "Next image" at bounding box center [500, 339] width 37 height 50
click at [507, 330] on button "Next image" at bounding box center [500, 339] width 37 height 50
click at [509, 327] on button "Next image" at bounding box center [500, 339] width 37 height 50
click at [510, 328] on button "Next image" at bounding box center [500, 339] width 37 height 50
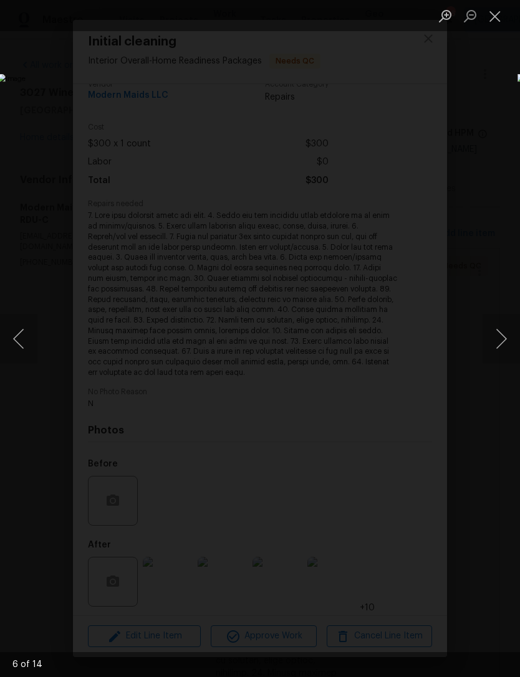
click at [497, 321] on button "Next image" at bounding box center [500, 339] width 37 height 50
click at [497, 320] on button "Next image" at bounding box center [500, 339] width 37 height 50
click at [510, 337] on button "Next image" at bounding box center [500, 339] width 37 height 50
click at [509, 335] on button "Next image" at bounding box center [500, 339] width 37 height 50
click at [512, 335] on button "Next image" at bounding box center [500, 339] width 37 height 50
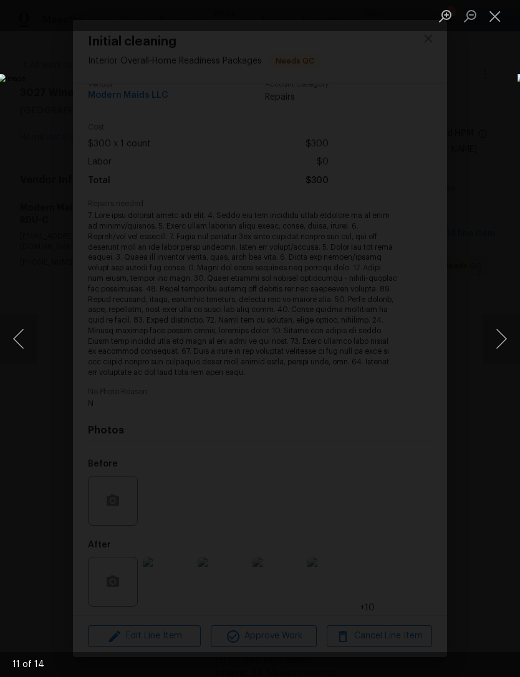
click at [512, 335] on button "Next image" at bounding box center [500, 339] width 37 height 50
click at [511, 335] on button "Next image" at bounding box center [500, 339] width 37 height 50
click at [512, 333] on button "Next image" at bounding box center [500, 339] width 37 height 50
click at [510, 333] on button "Next image" at bounding box center [500, 339] width 37 height 50
click at [509, 333] on button "Next image" at bounding box center [500, 339] width 37 height 50
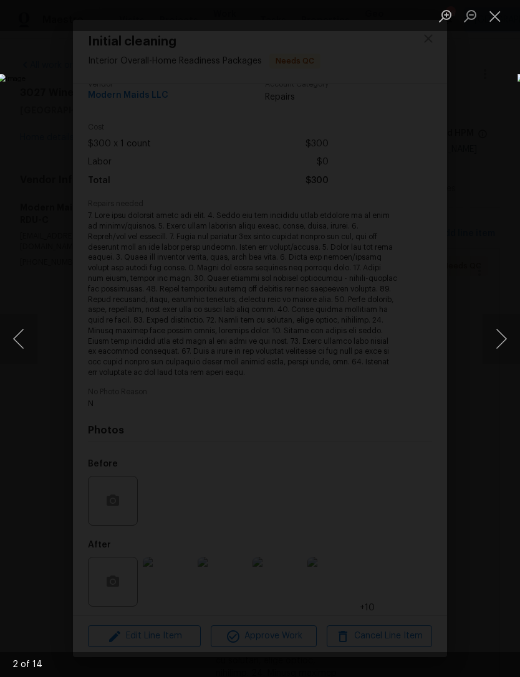
click at [510, 334] on button "Next image" at bounding box center [500, 339] width 37 height 50
click at [510, 335] on button "Next image" at bounding box center [500, 339] width 37 height 50
click at [507, 335] on button "Next image" at bounding box center [500, 339] width 37 height 50
click at [497, 6] on button "Close lightbox" at bounding box center [494, 16] width 25 height 22
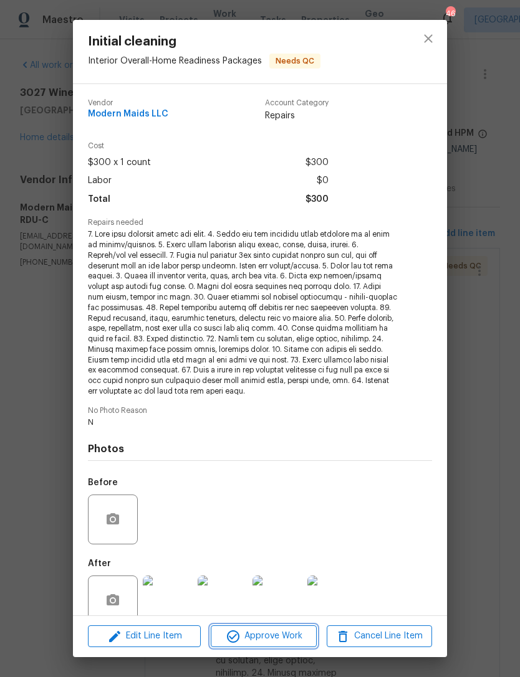
click at [262, 628] on button "Approve Work" at bounding box center [263, 637] width 105 height 22
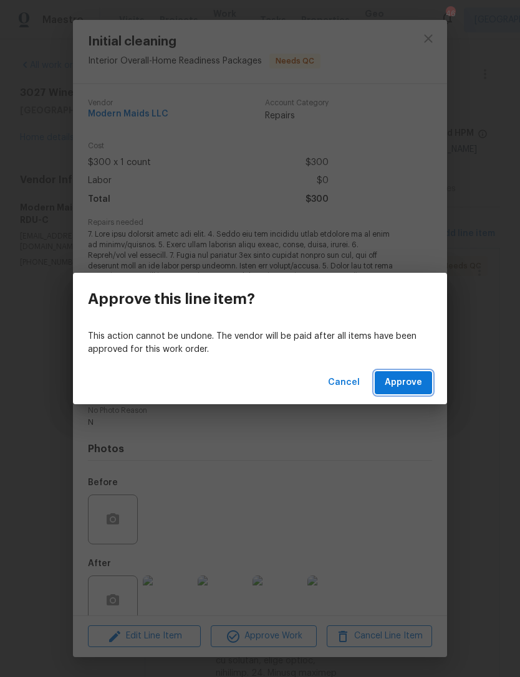
click at [399, 378] on span "Approve" at bounding box center [403, 383] width 37 height 16
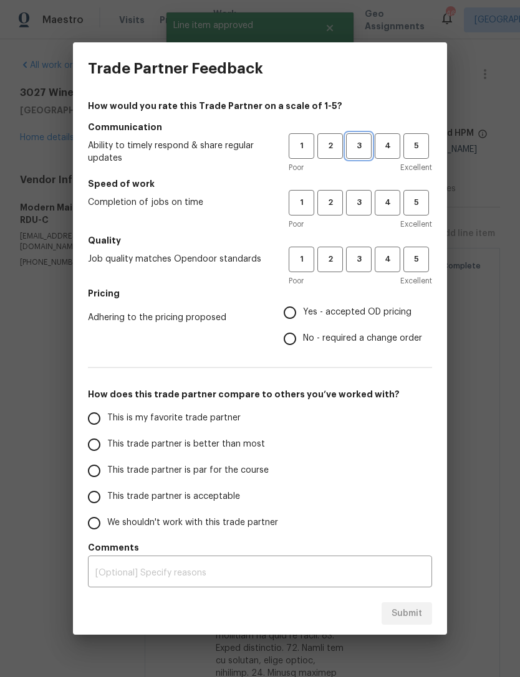
click at [353, 141] on span "3" at bounding box center [358, 146] width 23 height 14
click at [353, 191] on button "3" at bounding box center [359, 203] width 26 height 26
click at [363, 264] on span "3" at bounding box center [358, 259] width 23 height 14
click at [298, 309] on input "Yes - accepted OD pricing" at bounding box center [290, 313] width 26 height 26
radio input "true"
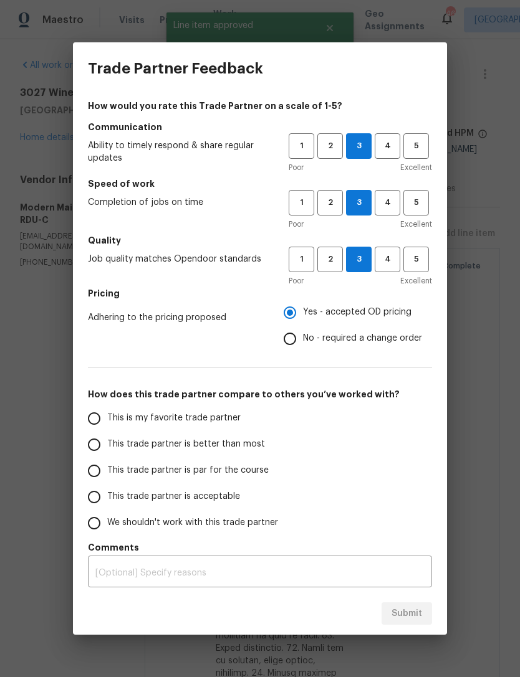
click at [121, 501] on span "This trade partner is acceptable" at bounding box center [173, 496] width 133 height 13
click at [107, 501] on input "This trade partner is acceptable" at bounding box center [94, 497] width 26 height 26
click at [408, 605] on button "Submit" at bounding box center [406, 614] width 50 height 23
radio input "true"
radio input "false"
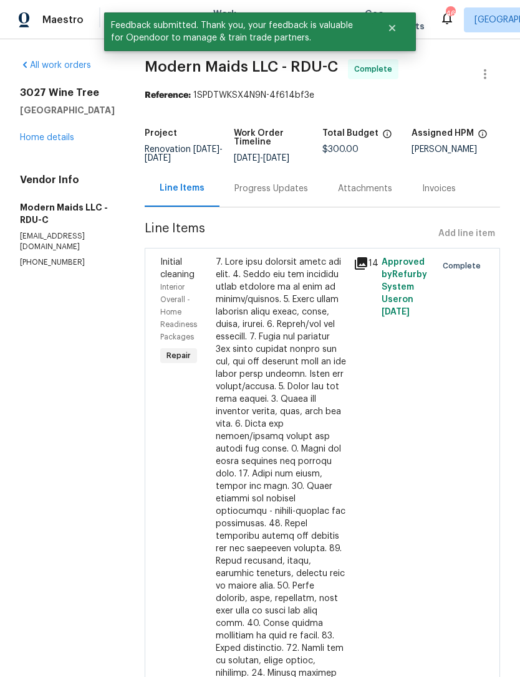
click at [55, 134] on link "Home details" at bounding box center [47, 137] width 54 height 9
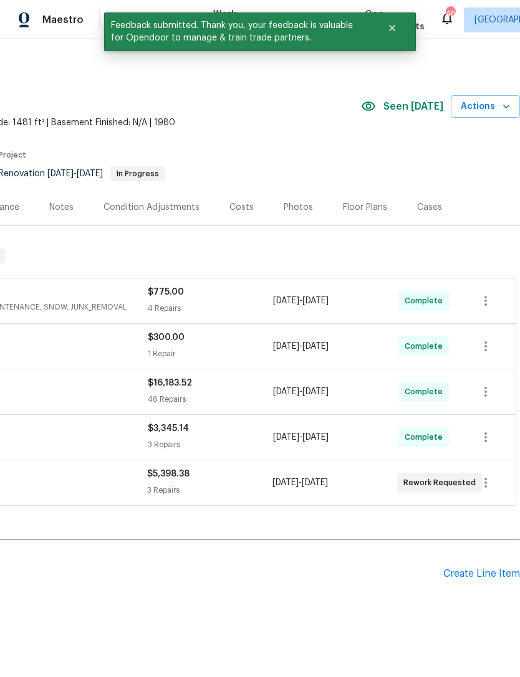
scroll to position [0, 184]
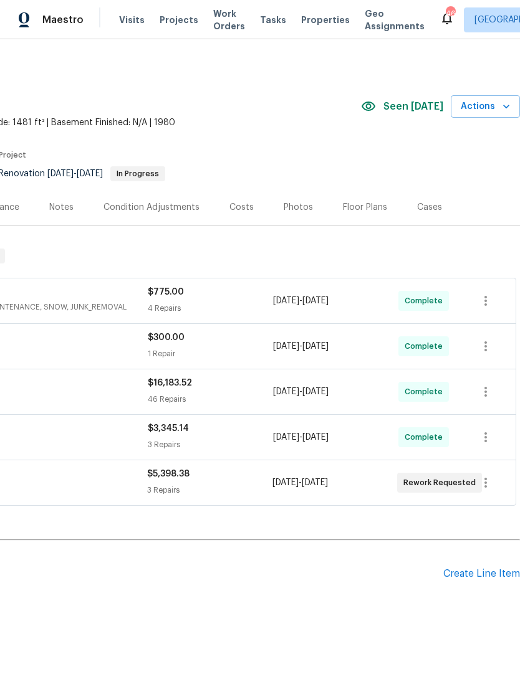
click at [227, 214] on div "Costs" at bounding box center [241, 207] width 54 height 37
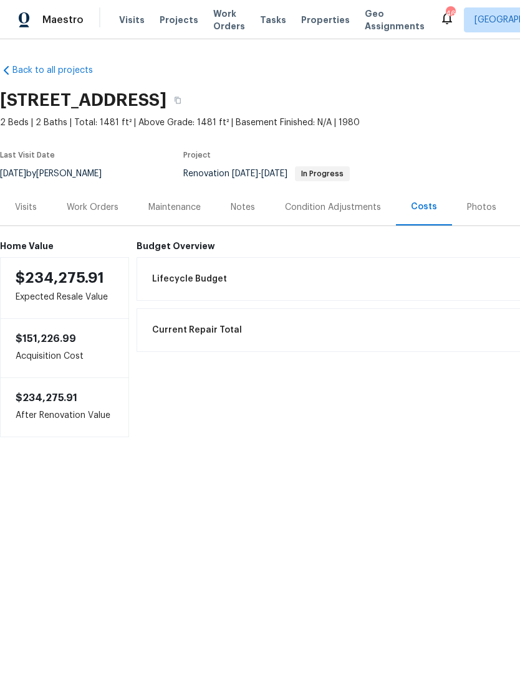
click at [90, 205] on div "Work Orders" at bounding box center [93, 207] width 52 height 12
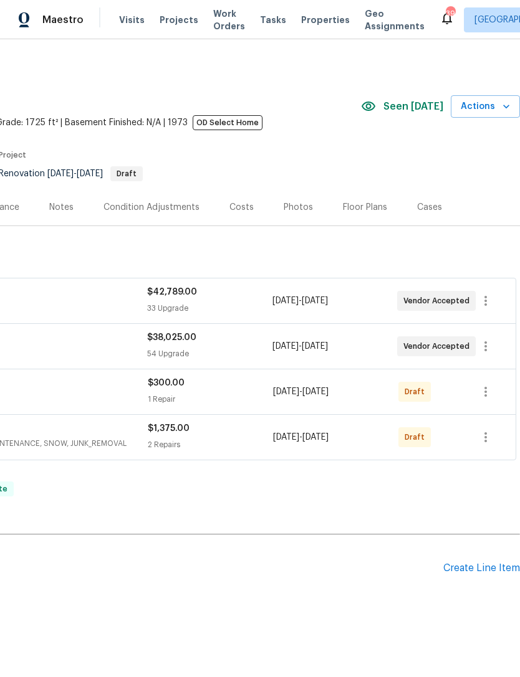
scroll to position [0, 186]
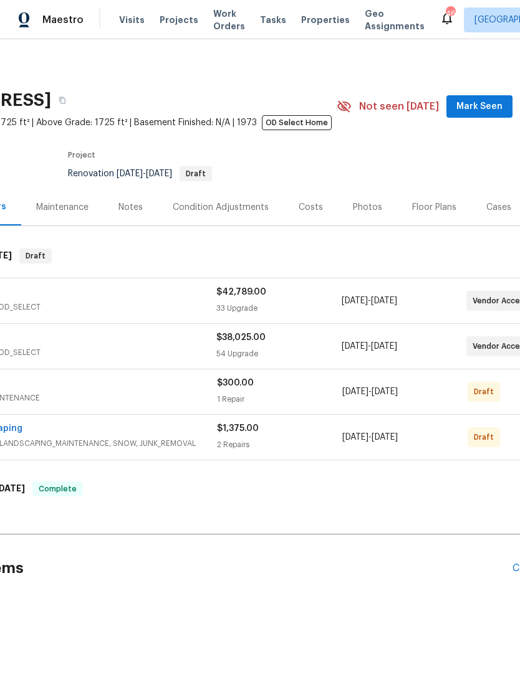
scroll to position [0, 118]
click at [472, 102] on span "Mark Seen" at bounding box center [477, 107] width 46 height 16
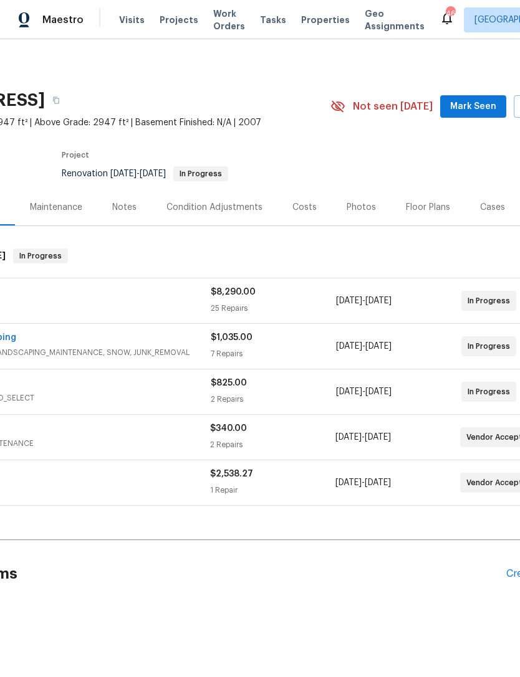
scroll to position [0, 126]
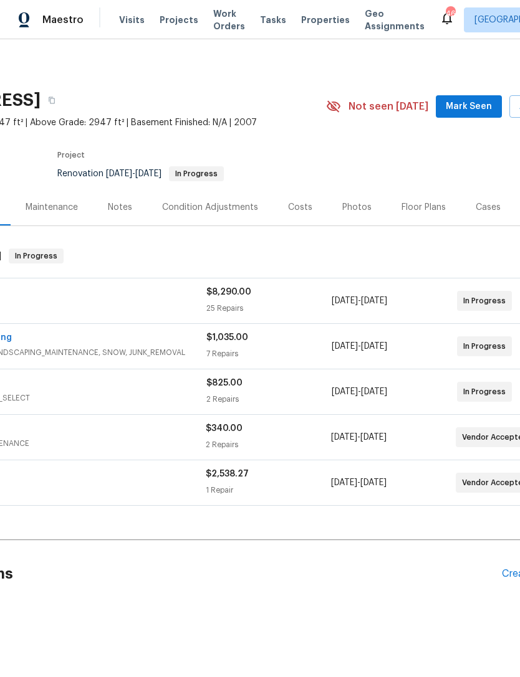
click at [458, 100] on span "Mark Seen" at bounding box center [469, 107] width 46 height 16
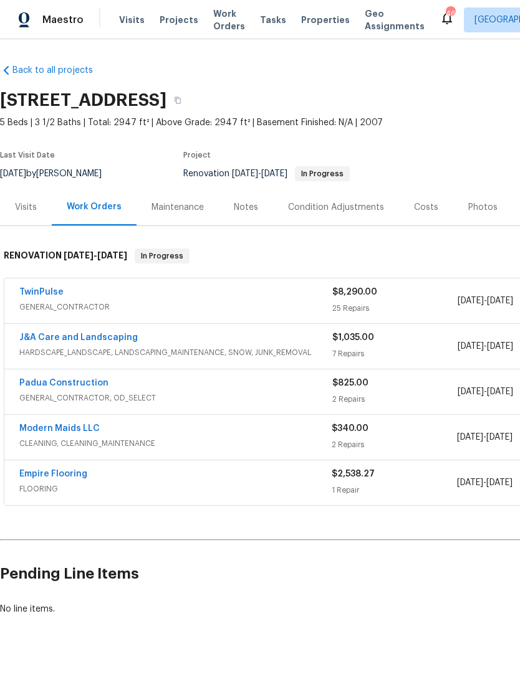
scroll to position [0, 0]
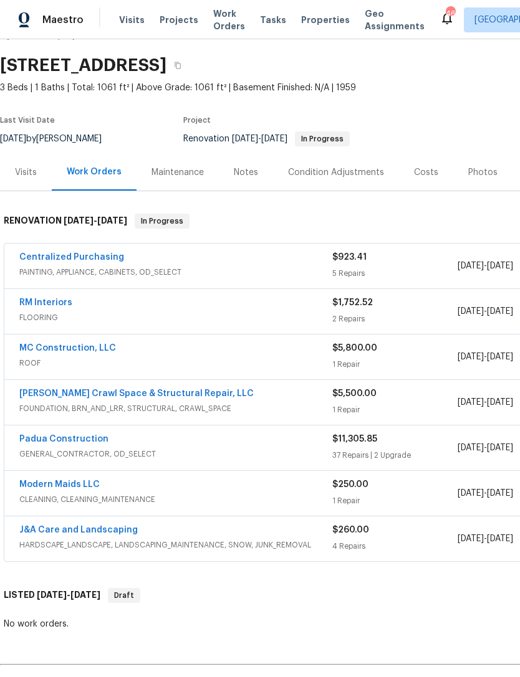
scroll to position [36, 0]
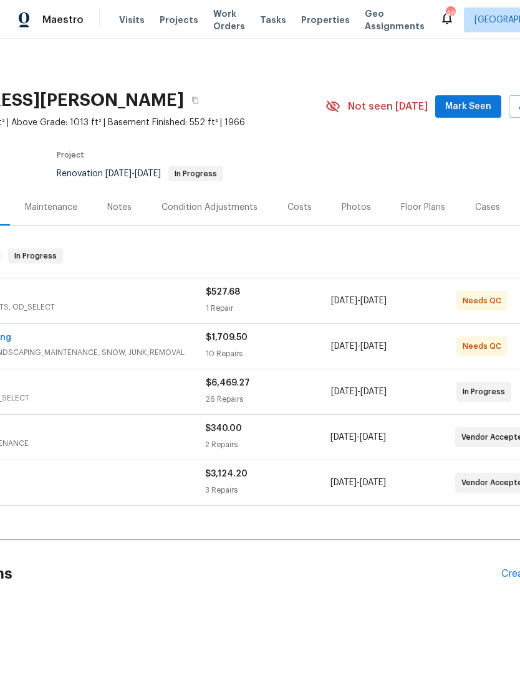
scroll to position [0, 128]
click at [450, 102] on span "Mark Seen" at bounding box center [467, 107] width 46 height 16
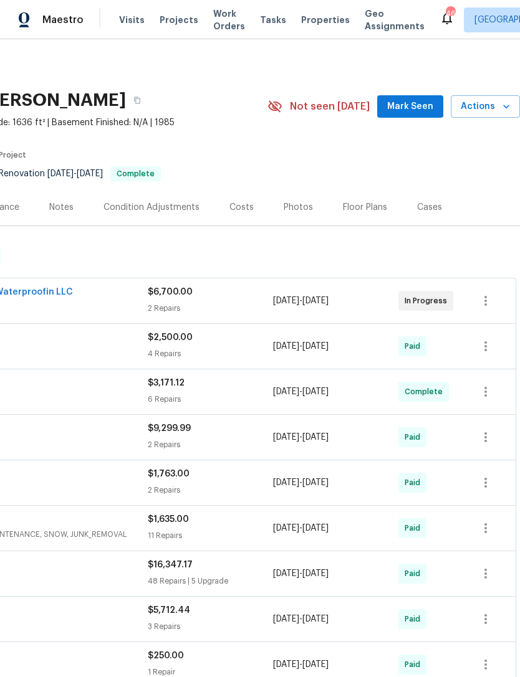
scroll to position [0, 184]
click at [413, 107] on span "Mark Seen" at bounding box center [410, 107] width 46 height 16
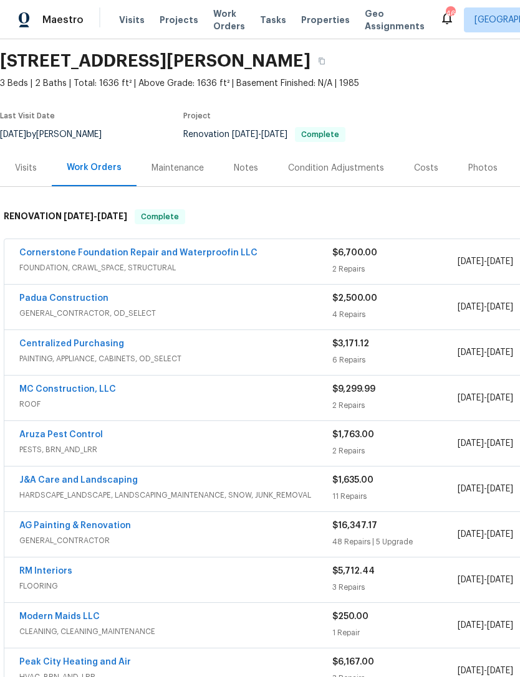
scroll to position [36, 0]
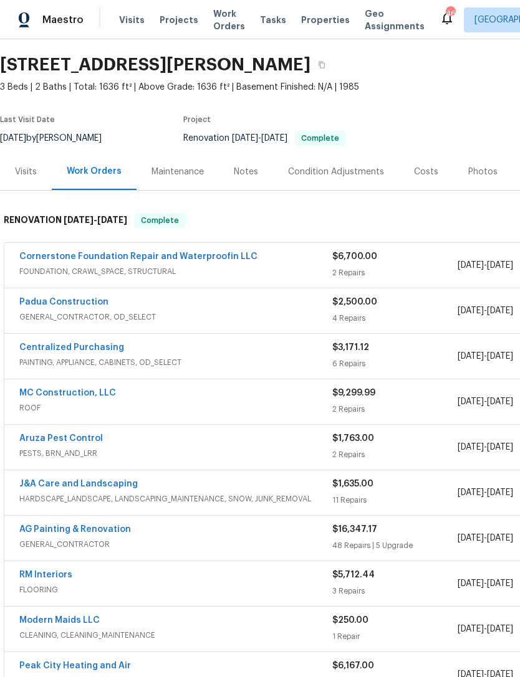
click at [186, 254] on link "Cornerstone Foundation Repair and Waterproofin LLC" at bounding box center [138, 256] width 238 height 9
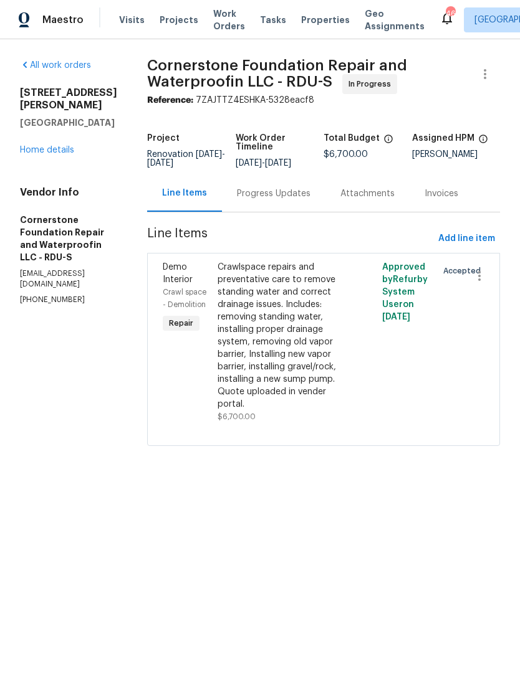
click at [45, 155] on link "Home details" at bounding box center [47, 150] width 54 height 9
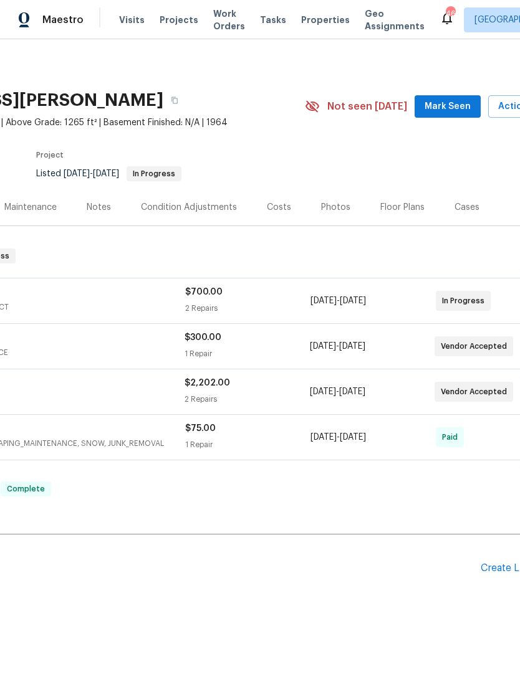
scroll to position [0, 154]
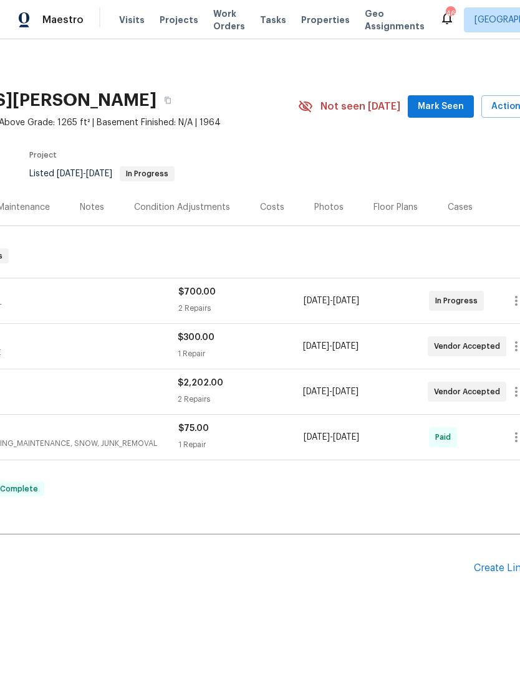
click at [446, 105] on span "Mark Seen" at bounding box center [441, 107] width 46 height 16
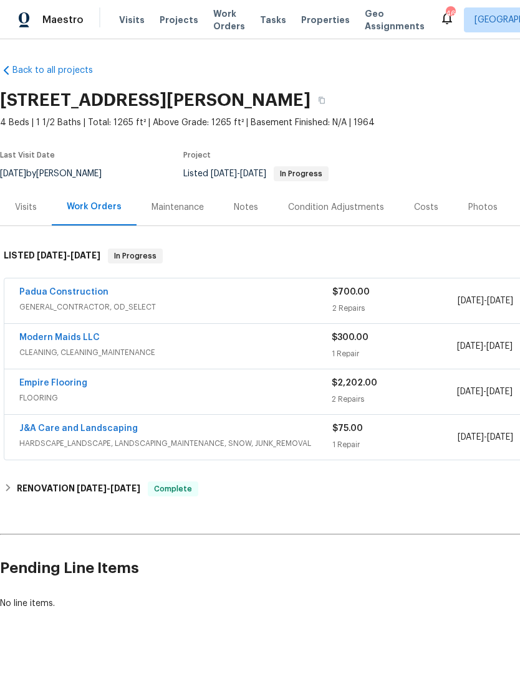
scroll to position [0, 0]
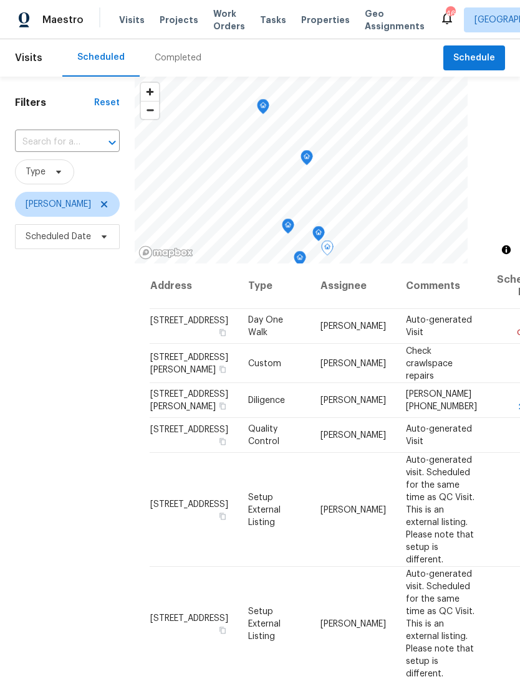
click at [0, 0] on icon at bounding box center [0, 0] width 0 height 0
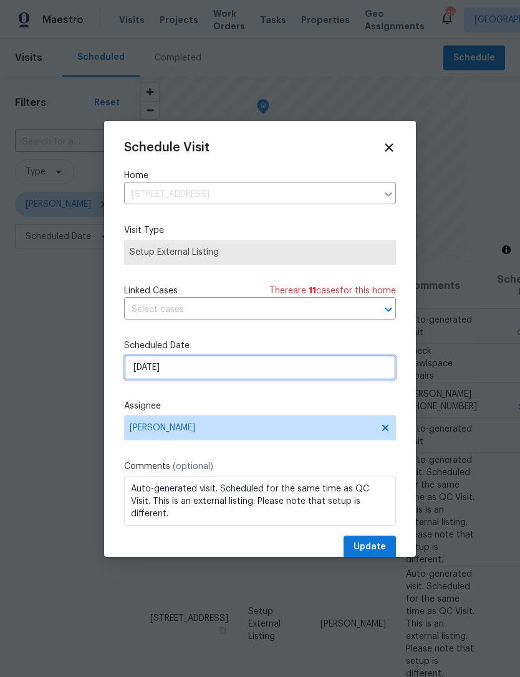
click at [251, 370] on input "[DATE]" at bounding box center [260, 367] width 272 height 25
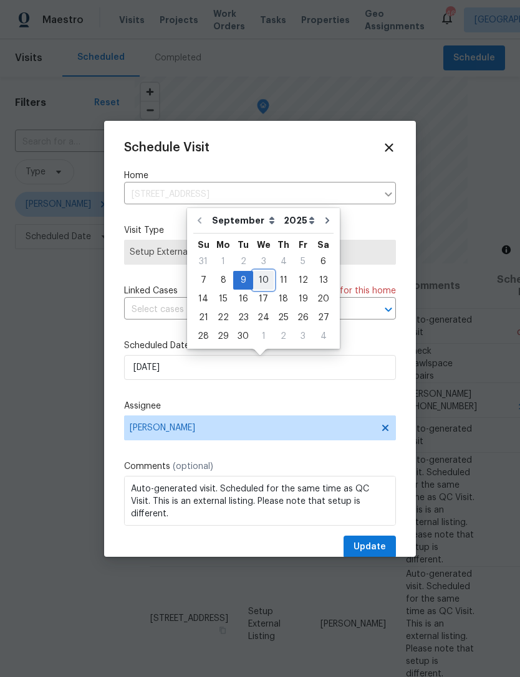
click at [264, 279] on div "10" at bounding box center [263, 280] width 21 height 17
type input "[DATE]"
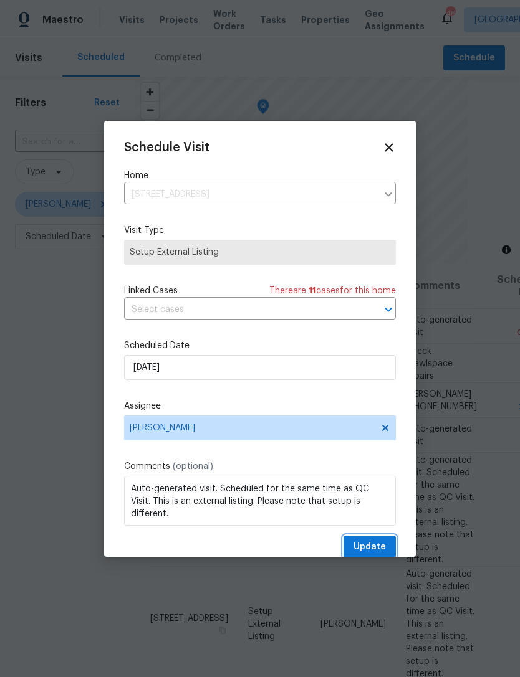
click at [370, 547] on span "Update" at bounding box center [369, 548] width 32 height 16
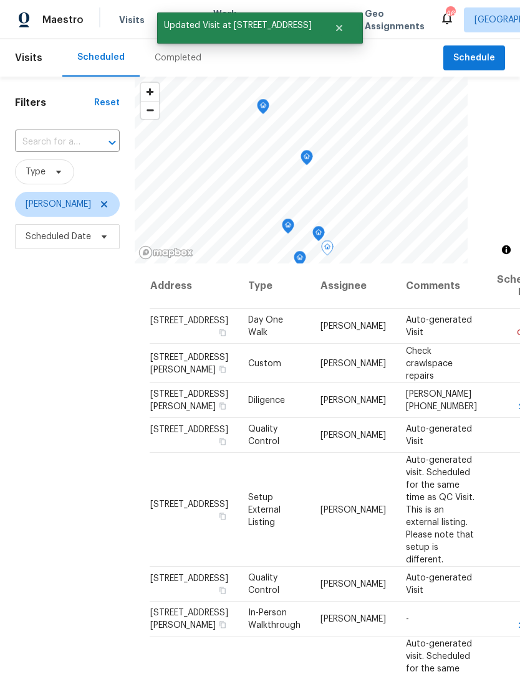
click at [0, 0] on icon at bounding box center [0, 0] width 0 height 0
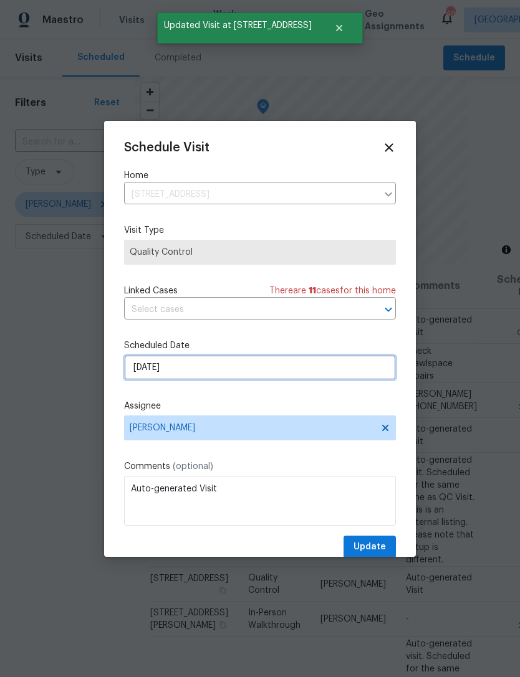
click at [253, 370] on input "[DATE]" at bounding box center [260, 367] width 272 height 25
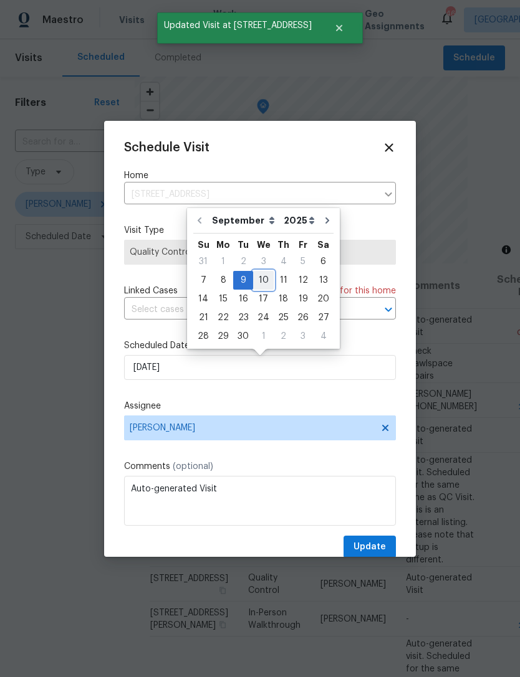
click at [262, 278] on div "10" at bounding box center [263, 280] width 21 height 17
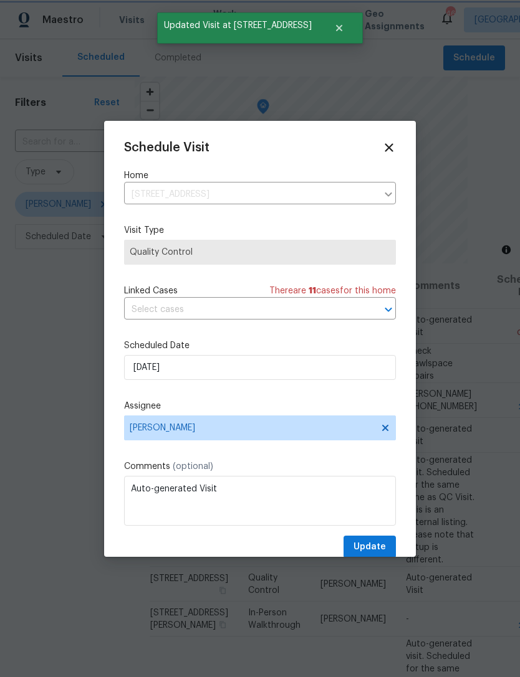
type input "[DATE]"
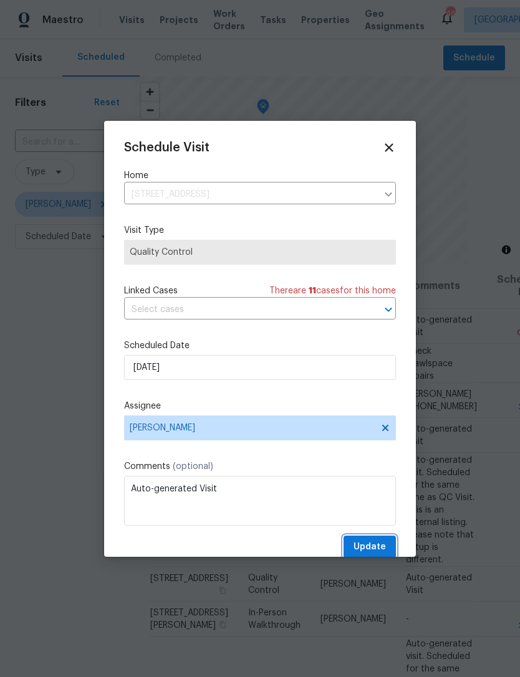
click at [371, 547] on span "Update" at bounding box center [369, 548] width 32 height 16
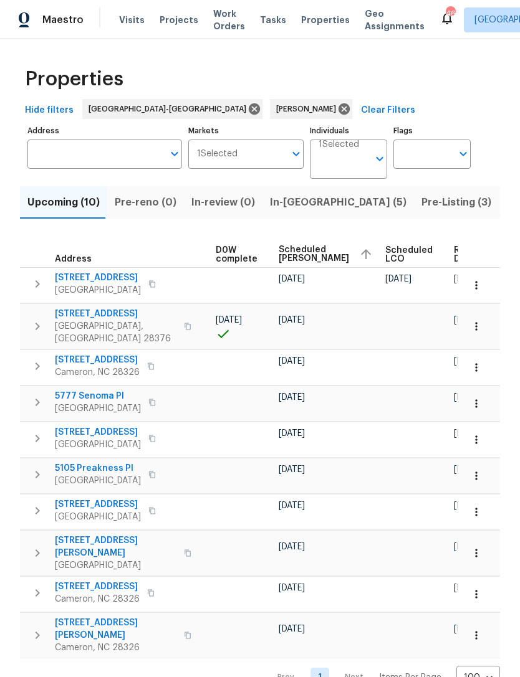
scroll to position [0, 328]
